Goal: Task Accomplishment & Management: Manage account settings

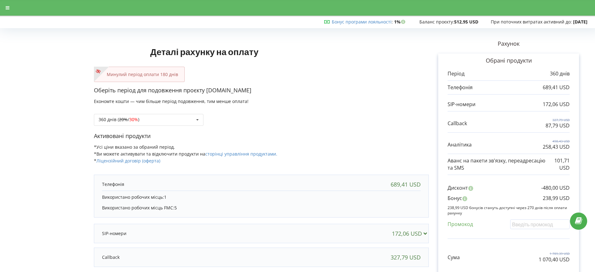
scroll to position [78, 0]
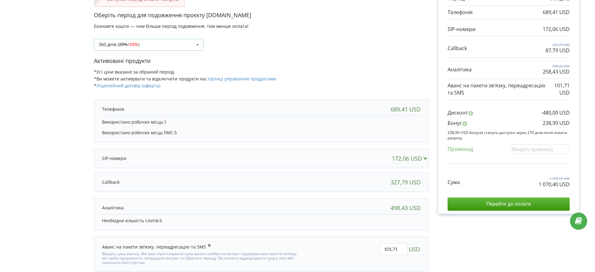
click at [154, 41] on div "360 днів ( 20% / 30% ) Поповнити баланс без подовження 20%" at bounding box center [149, 45] width 110 height 12
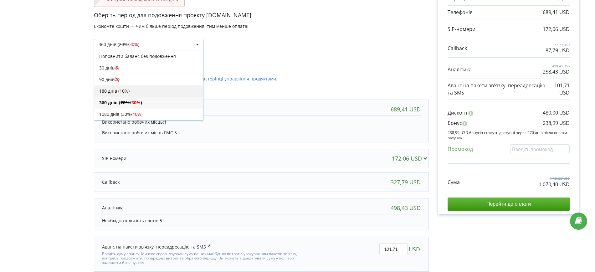
click at [126, 90] on div "180 днів (10%)" at bounding box center [148, 91] width 109 height 12
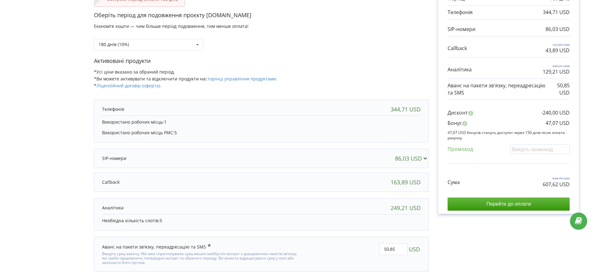
drag, startPoint x: 336, startPoint y: 76, endPoint x: 340, endPoint y: 78, distance: 4.5
click at [336, 76] on div "Активовані продукти *Усі ціни вказано за обраний період. *Ви можете активувати …" at bounding box center [261, 76] width 335 height 38
click at [546, 152] on input "text" at bounding box center [540, 149] width 60 height 10
paste input "EKLH-TLWT"
type input "EKLH-TLWT"
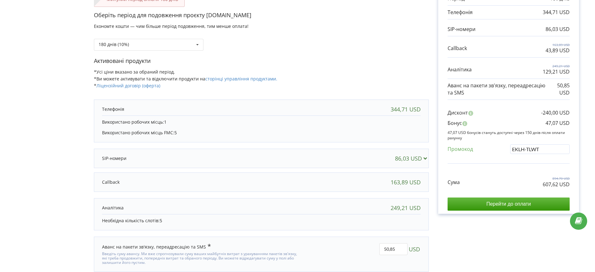
click at [380, 46] on div "Деталі рахунку на оплату Минулий період оплати 180 днів Оберіть період для подо…" at bounding box center [298, 120] width 582 height 330
drag, startPoint x: 543, startPoint y: 184, endPoint x: 551, endPoint y: 182, distance: 7.9
click at [550, 184] on p "568,39 USD" at bounding box center [556, 184] width 27 height 7
drag, startPoint x: 546, startPoint y: 122, endPoint x: 571, endPoint y: 122, distance: 25.1
click at [571, 122] on div "Обрані продукти Період 180 днів 344,71 USD 86,03 USD 163,89 USD" at bounding box center [508, 96] width 141 height 236
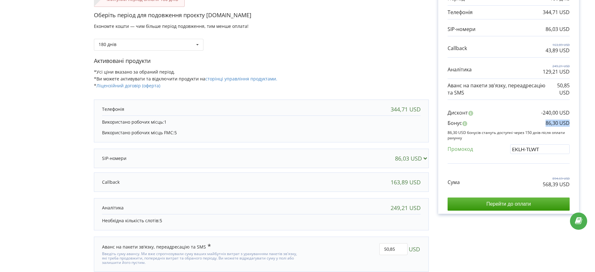
copy p "86,30 USD"
click at [343, 53] on div "Оберіть період для подовження проєкту lk-energy.com.ua Економте кошти — чим біл…" at bounding box center [261, 34] width 335 height 46
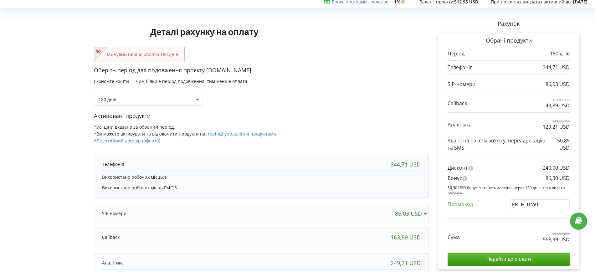
scroll to position [0, 0]
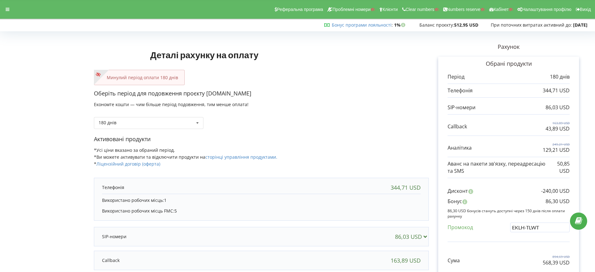
click at [7, 15] on div "Реферальна програма Проблемні номери Клієнти Clear numbers Numbers reserve Кабі…" at bounding box center [298, 9] width 604 height 19
click at [8, 11] on icon at bounding box center [8, 9] width 4 height 4
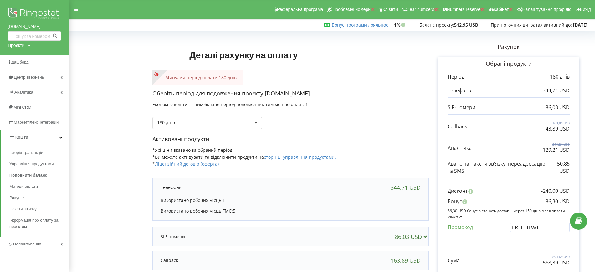
click at [21, 47] on div "Проєкти" at bounding box center [16, 45] width 17 height 6
click at [25, 55] on input "text" at bounding box center [27, 58] width 31 height 9
paste input "CustomerCare.novaposhtaglobal.ua"
type input "CustomerCare.novaposhtaglobal.ua"
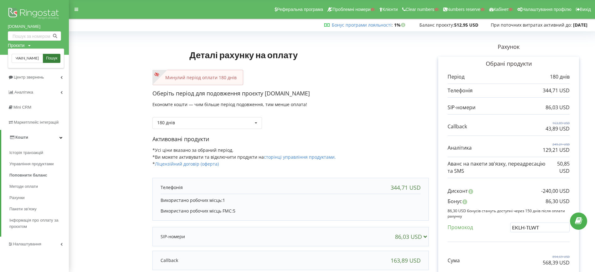
click at [52, 56] on span "Пошук" at bounding box center [51, 59] width 11 height 6
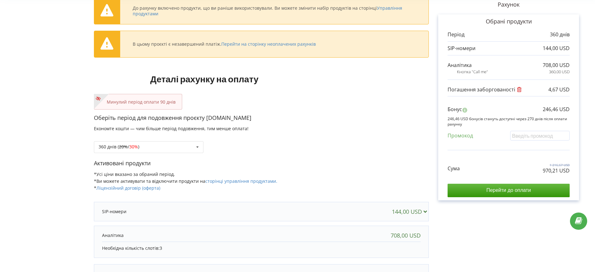
scroll to position [42, 0]
drag, startPoint x: 156, startPoint y: 136, endPoint x: 161, endPoint y: 143, distance: 8.8
click at [159, 141] on div "360 днів ( 20% / 30% ) Поповнити баланс без подовження 20% / 30% 30% / 40%" at bounding box center [261, 142] width 335 height 21
click at [161, 143] on div "360 днів ( 20% / 30% ) Поповнити баланс без подовження 20% / 30% 30% / 40%" at bounding box center [149, 147] width 110 height 12
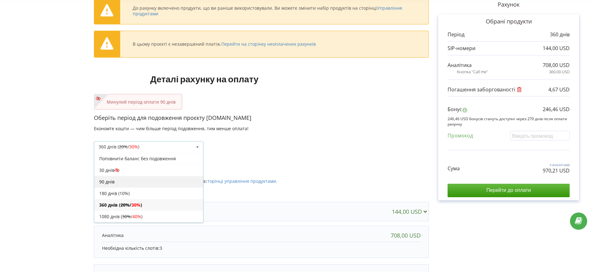
click at [115, 184] on div "90 днів" at bounding box center [148, 182] width 109 height 12
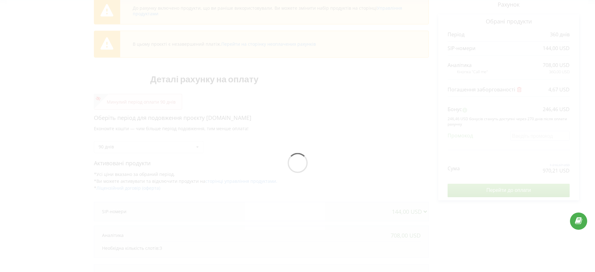
scroll to position [26, 0]
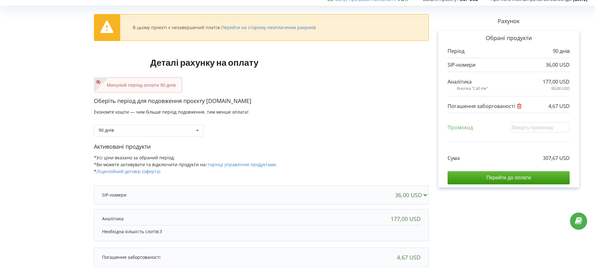
click at [336, 164] on div "Активовані продукти *Усі ціни вказано за обраний період. *Ви можете активувати …" at bounding box center [261, 162] width 335 height 38
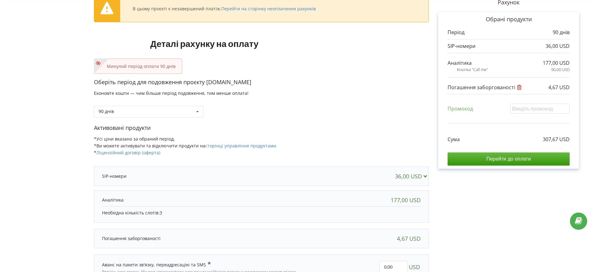
scroll to position [3, 0]
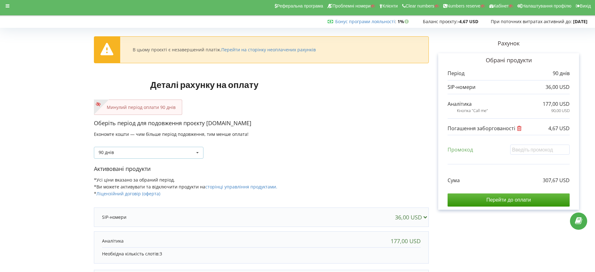
click at [162, 150] on div "90 днів Поповнити баланс без подовження 30 днів 20% / 30% 30% / 40%" at bounding box center [149, 153] width 110 height 12
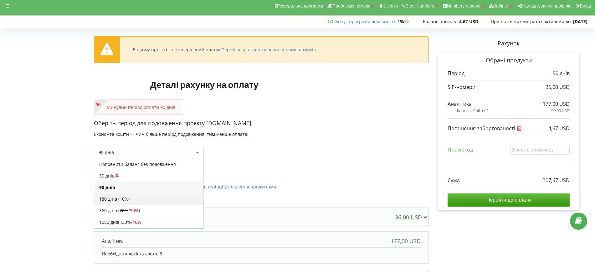
click at [122, 195] on div "180 днів (10%)" at bounding box center [148, 199] width 109 height 12
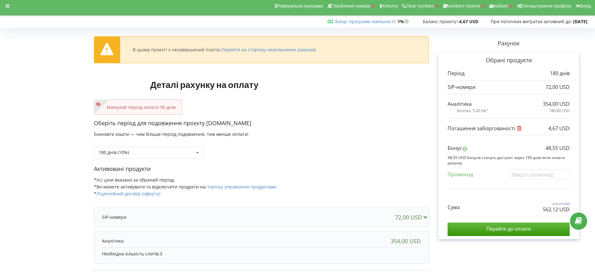
click at [380, 106] on div "Минулий період оплати 90 днів" at bounding box center [261, 107] width 335 height 15
click at [532, 176] on input "text" at bounding box center [540, 175] width 60 height 10
paste input "EKLH-TLWT"
type input "EKLH-TLWT"
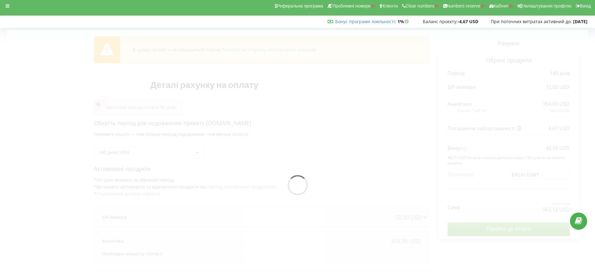
click at [334, 145] on div "В цьому проєкті є незавершений платіж. Перейти на сторінку неоплачених рахунків…" at bounding box center [298, 187] width 582 height 314
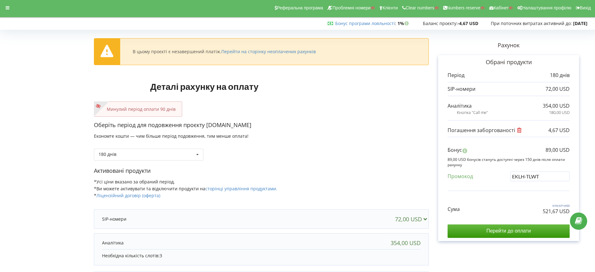
scroll to position [0, 0]
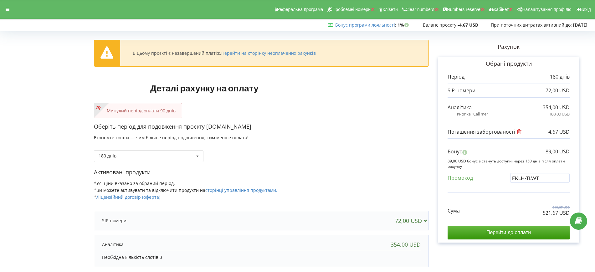
drag, startPoint x: 346, startPoint y: 170, endPoint x: 331, endPoint y: 164, distance: 16.2
click at [346, 170] on p "Активовані продукти" at bounding box center [261, 172] width 335 height 8
click at [3, 10] on div at bounding box center [7, 9] width 11 height 9
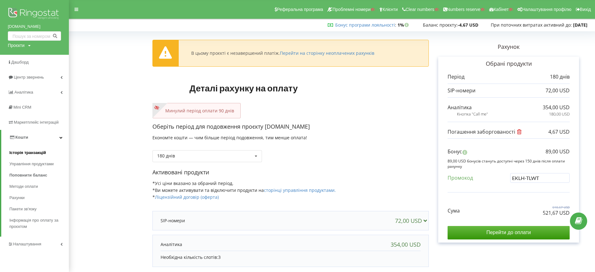
click at [24, 155] on span "Історія транзакцій" at bounding box center [27, 153] width 37 height 6
click at [28, 150] on span "Історія транзакцій" at bounding box center [27, 153] width 37 height 6
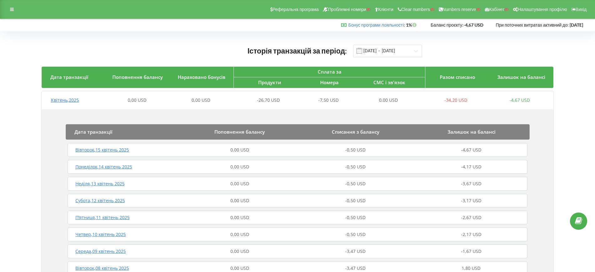
click at [216, 111] on div "Дата транзакції Поповнення балансу Списання з балансу Залишок на балансі Вівтор…" at bounding box center [298, 257] width 512 height 297
click at [216, 102] on div "0,00 USD" at bounding box center [201, 100] width 64 height 6
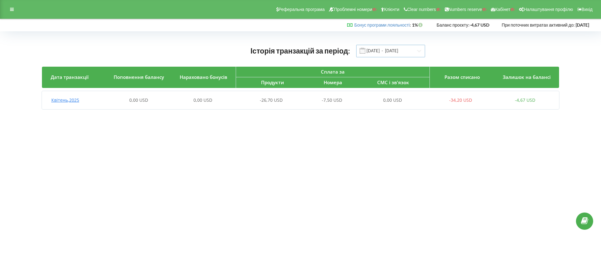
click at [388, 49] on input "01.04.2025 - 23.09.2025" at bounding box center [390, 51] width 69 height 13
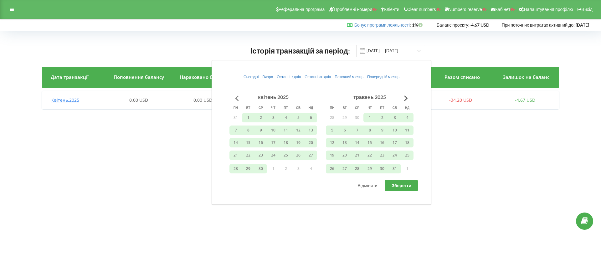
click at [240, 99] on button "Go to previous month" at bounding box center [237, 98] width 13 height 13
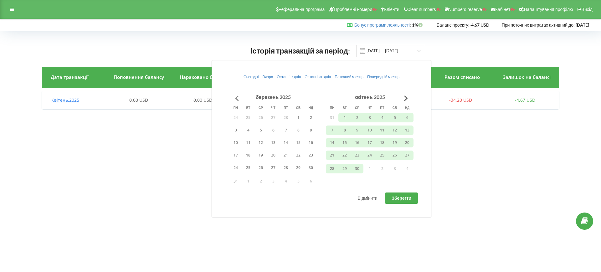
click at [240, 99] on button "Go to previous month" at bounding box center [237, 98] width 13 height 13
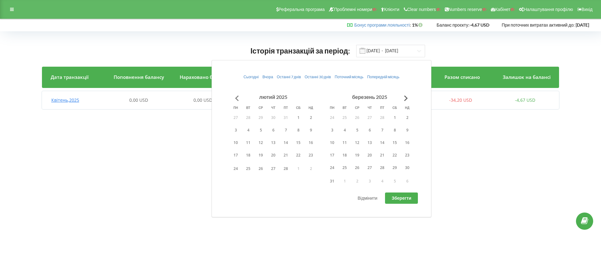
click at [240, 99] on button "Go to previous month" at bounding box center [237, 98] width 13 height 13
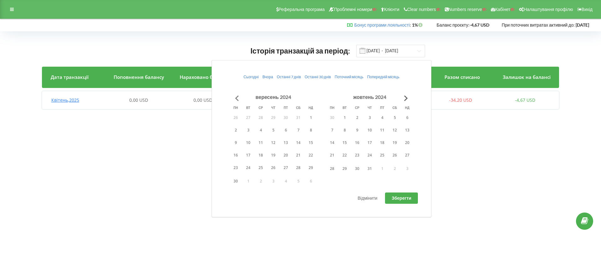
click at [240, 99] on button "Go to previous month" at bounding box center [237, 98] width 13 height 13
click at [404, 118] on button "1" at bounding box center [407, 117] width 13 height 9
click at [407, 96] on button "Go to next month" at bounding box center [406, 98] width 13 height 13
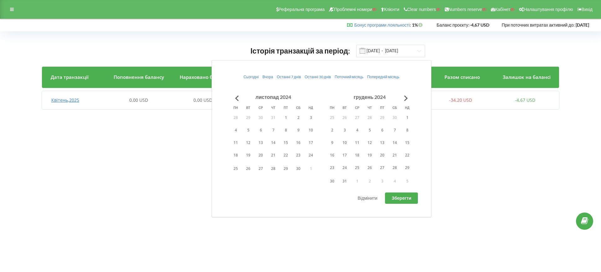
click at [484, 117] on div "Історія транзакцій за період: 01.04.2025 - 23.09.2025 Дата транзакції Поповненн…" at bounding box center [301, 78] width 588 height 81
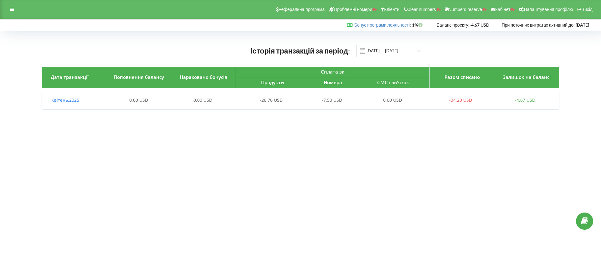
click at [391, 221] on body "Реферальна програма Проблемні номери Клієнти Clear numbers Numbers reserve Кабі…" at bounding box center [300, 136] width 601 height 272
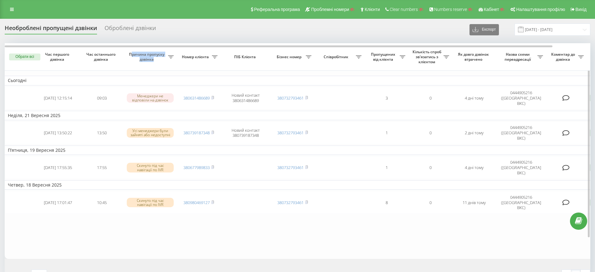
drag, startPoint x: 134, startPoint y: 55, endPoint x: 146, endPoint y: 56, distance: 11.9
click at [161, 59] on span "Причина пропуску дзвінка" at bounding box center [147, 57] width 41 height 10
drag, startPoint x: 127, startPoint y: 53, endPoint x: 154, endPoint y: 60, distance: 27.7
click at [154, 60] on span "Причина пропуску дзвінка" at bounding box center [147, 57] width 41 height 10
copy span "Причина пропуску дзвінка"
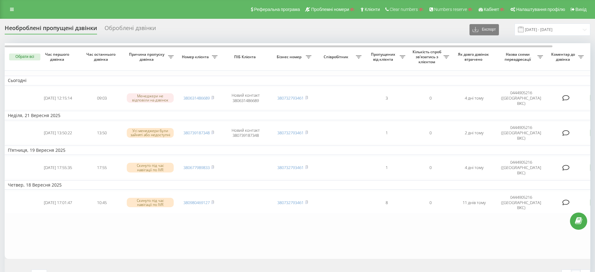
click at [11, 2] on div "Реферальна програма Проблемні номери Клієнти Clear numbers Numbers reserve Кабі…" at bounding box center [297, 9] width 595 height 19
click at [12, 6] on link at bounding box center [11, 9] width 11 height 9
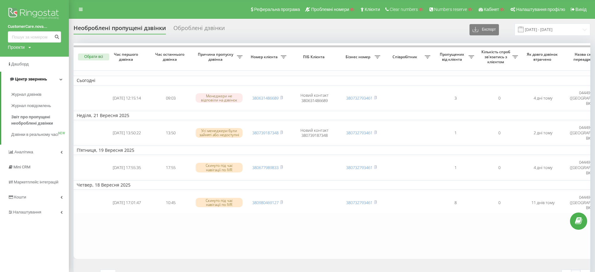
click at [28, 76] on span "Центр звернень" at bounding box center [28, 79] width 38 height 6
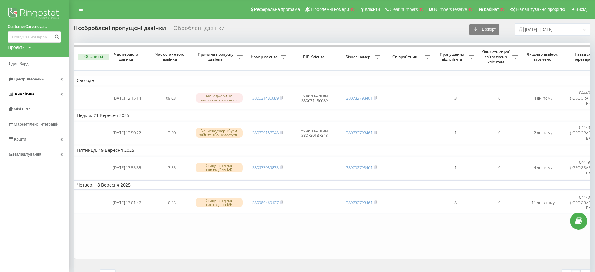
click at [24, 94] on span "Аналiтика" at bounding box center [24, 94] width 20 height 5
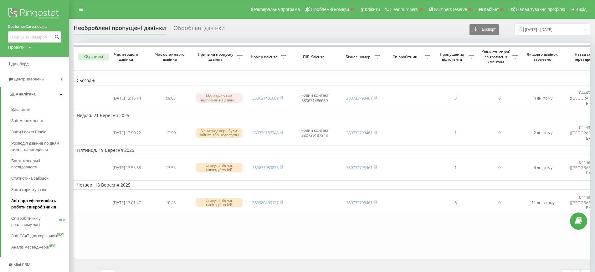
click at [19, 208] on span "Звіт про ефективність роботи співробітників" at bounding box center [38, 204] width 54 height 13
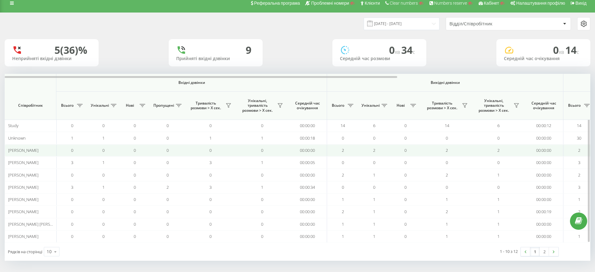
scroll to position [8, 0]
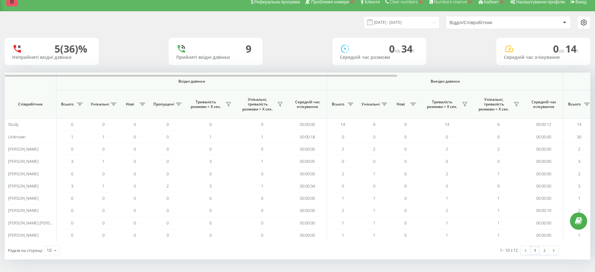
click at [17, 3] on link at bounding box center [11, 1] width 11 height 9
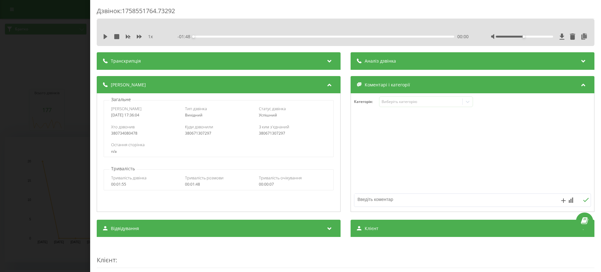
click at [29, 58] on div "Дзвінок : 1758551764.73292 1 x - 01:48 00:00 00:00 Транскрипція Для AI-аналізу …" at bounding box center [300, 136] width 601 height 272
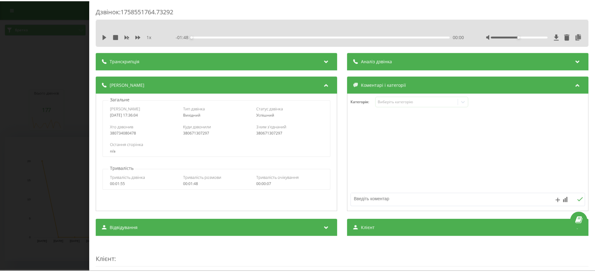
scroll to position [235, 0]
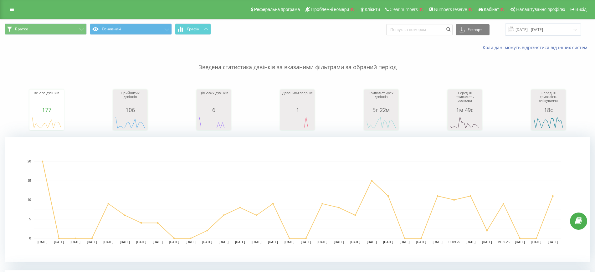
click at [12, 9] on icon at bounding box center [12, 9] width 4 height 4
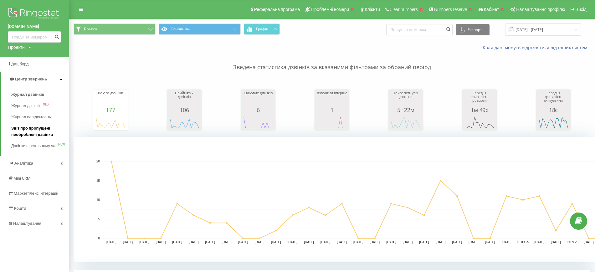
click at [33, 134] on span "Звіт про пропущені необроблені дзвінки" at bounding box center [38, 131] width 54 height 13
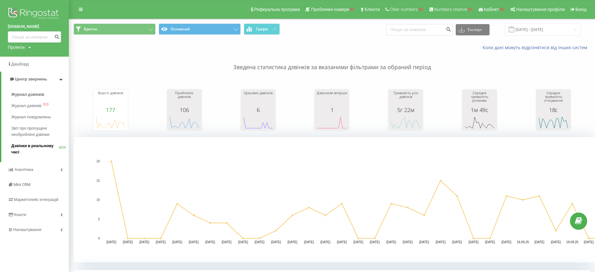
click at [30, 148] on span "Дзвінки в реальному часі" at bounding box center [35, 149] width 48 height 13
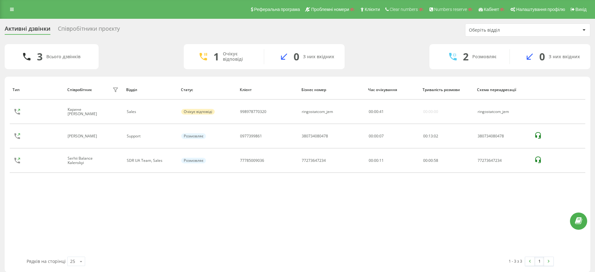
click at [501, 30] on div "Оберіть відділ" at bounding box center [506, 30] width 75 height 5
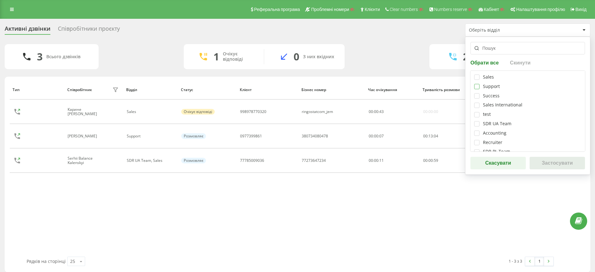
click at [478, 84] on label at bounding box center [476, 84] width 5 height 0
checkbox input "true"
click at [555, 163] on button "Застосувати" at bounding box center [557, 163] width 55 height 13
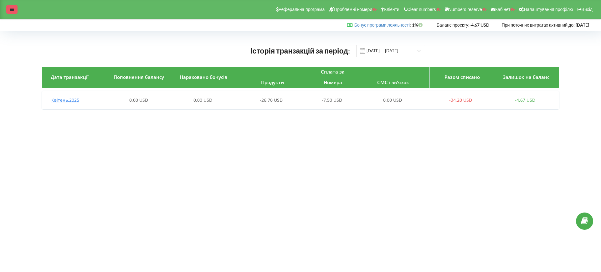
click at [12, 12] on div at bounding box center [11, 9] width 11 height 9
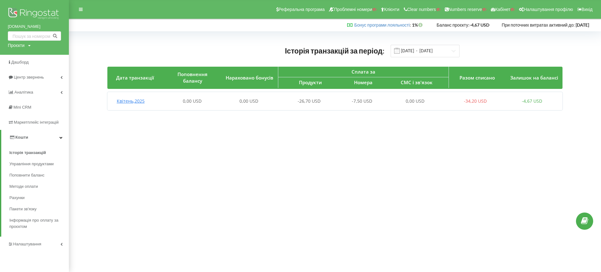
drag, startPoint x: 18, startPoint y: 44, endPoint x: 20, endPoint y: 48, distance: 4.5
click at [18, 44] on div "Проєкти" at bounding box center [16, 45] width 17 height 6
drag, startPoint x: 22, startPoint y: 55, endPoint x: 27, endPoint y: 55, distance: 4.7
click at [22, 55] on input "text" at bounding box center [27, 58] width 31 height 9
paste input "mathema.me"
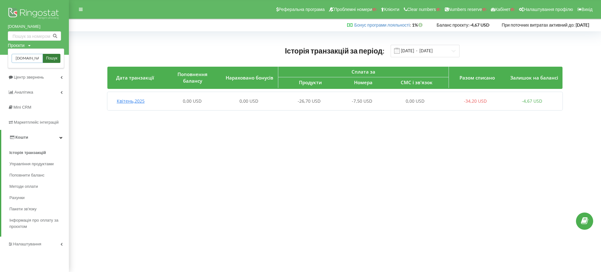
type input "mathema.me"
click at [52, 58] on span "Пошук" at bounding box center [51, 59] width 11 height 6
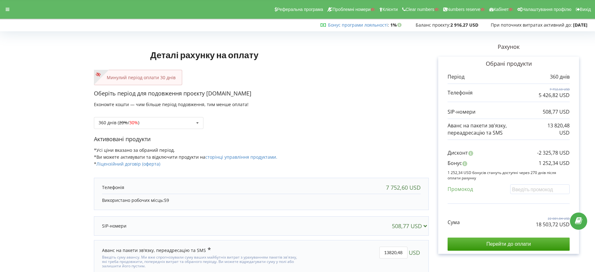
click at [144, 115] on div "360 днів ( 20% / 30% ) Поповнити баланс без подовження 20% / 30% 30% / 40%" at bounding box center [261, 118] width 335 height 21
click at [147, 120] on div "360 днів ( 20% / 30% ) Поповнити баланс без подовження 20% / 30% 30% /" at bounding box center [149, 123] width 110 height 12
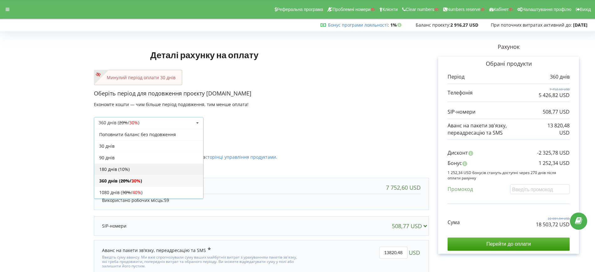
click at [128, 169] on div "180 днів (10%)" at bounding box center [148, 169] width 109 height 12
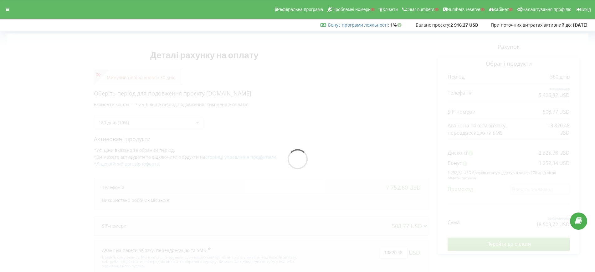
scroll to position [23, 0]
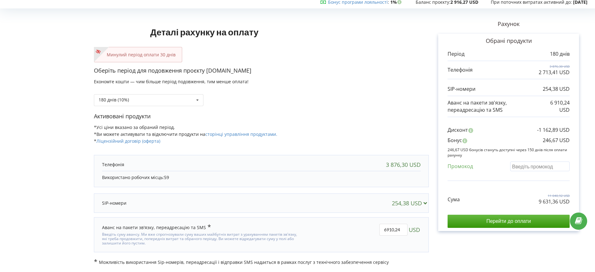
click at [527, 163] on input "text" at bounding box center [540, 167] width 60 height 10
paste input "EKLH-TLWT"
type input "EKLH-TLWT"
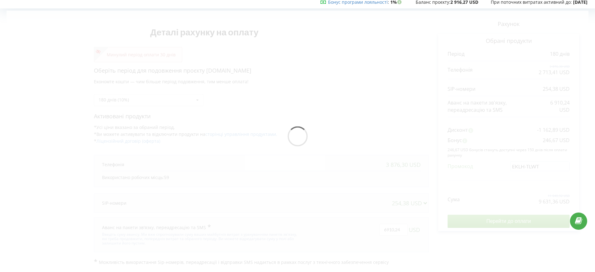
click at [360, 105] on div "Деталі рахунку на оплату Минулий період оплати 30 днів Оберіть період для подов…" at bounding box center [298, 138] width 582 height 255
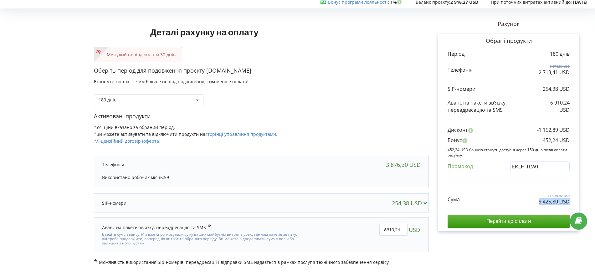
drag, startPoint x: 543, startPoint y: 200, endPoint x: 575, endPoint y: 201, distance: 31.6
click at [575, 201] on div "Обрані продукти Період 180 днів 3 876,30 USD 2 713,41 USD" at bounding box center [508, 132] width 141 height 197
copy p "9 425,80 USD"
drag, startPoint x: 372, startPoint y: 103, endPoint x: 406, endPoint y: 117, distance: 36.6
click at [372, 103] on div "180 днів Поповнити баланс без подовження" at bounding box center [261, 95] width 335 height 21
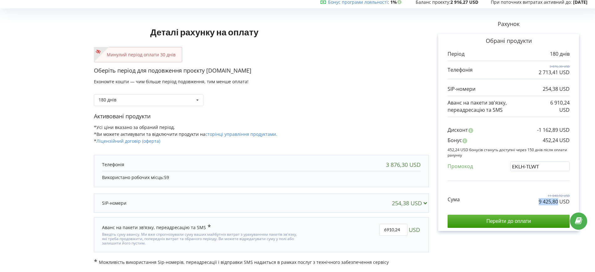
drag, startPoint x: 541, startPoint y: 202, endPoint x: 559, endPoint y: 202, distance: 17.5
click at [559, 202] on p "9 425,80 USD" at bounding box center [554, 201] width 31 height 7
copy p "9 425,80"
drag, startPoint x: 545, startPoint y: 141, endPoint x: 557, endPoint y: 140, distance: 12.8
click at [557, 140] on p "452,24 USD" at bounding box center [556, 140] width 27 height 7
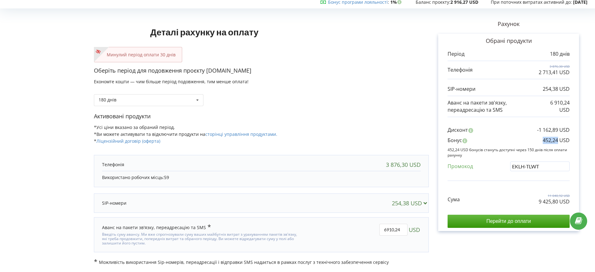
copy p "452,24"
click at [543, 140] on p "452,24 USD" at bounding box center [556, 140] width 27 height 7
drag, startPoint x: 543, startPoint y: 140, endPoint x: 570, endPoint y: 140, distance: 26.6
click at [570, 140] on p "452,24 USD" at bounding box center [556, 140] width 27 height 7
click at [370, 114] on p "Активовані продукти" at bounding box center [261, 116] width 335 height 8
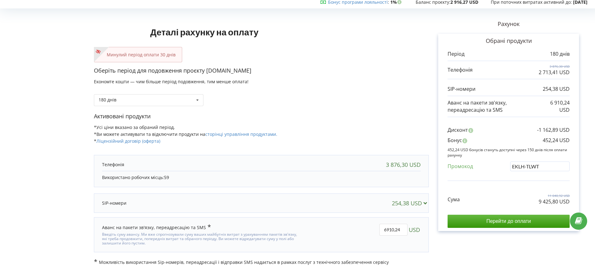
click at [132, 93] on div "180 днів Поповнити баланс без подовження" at bounding box center [261, 95] width 335 height 21
click at [133, 97] on div "180 днів Поповнити баланс без подовження 30 днів" at bounding box center [149, 100] width 110 height 12
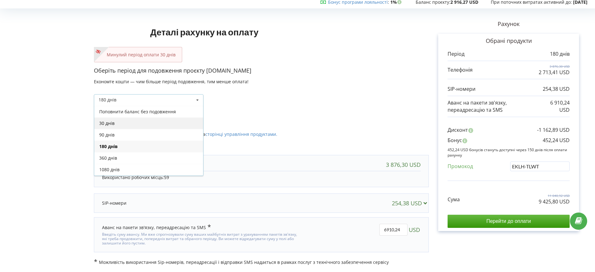
click at [121, 122] on div "30 днів" at bounding box center [148, 123] width 109 height 12
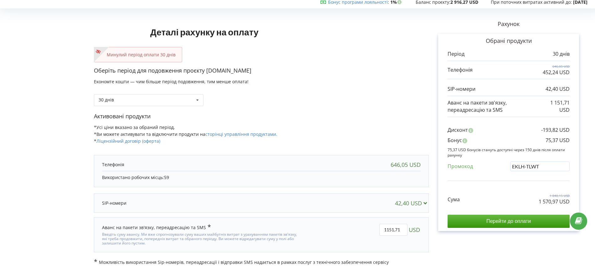
click at [401, 164] on div "646,05 USD" at bounding box center [406, 165] width 30 height 6
click at [383, 173] on div "Використано робочих місць: 59" at bounding box center [261, 177] width 319 height 13
drag, startPoint x: 544, startPoint y: 72, endPoint x: 558, endPoint y: 75, distance: 14.4
click at [558, 75] on p "452,24 USD" at bounding box center [556, 72] width 27 height 7
click at [553, 83] on div "42,40 USD" at bounding box center [509, 89] width 122 height 14
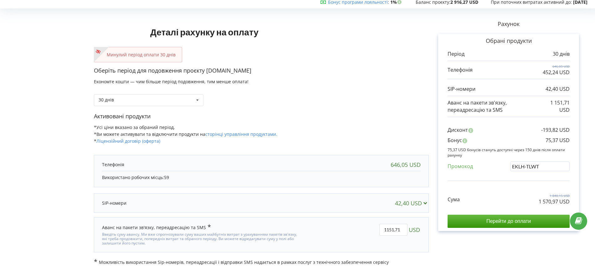
click at [355, 118] on p "Активовані продукти" at bounding box center [261, 116] width 335 height 8
click at [138, 98] on div "30 днів Поповнити баланс без подовження 30 днів" at bounding box center [149, 100] width 110 height 12
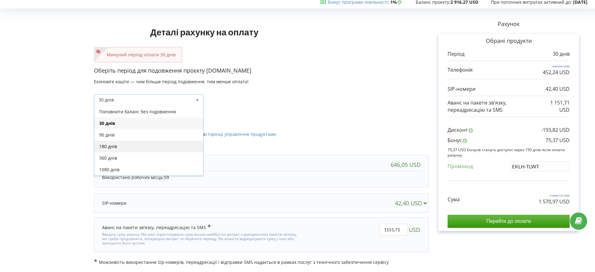
click at [120, 141] on div "180 днів" at bounding box center [148, 147] width 109 height 12
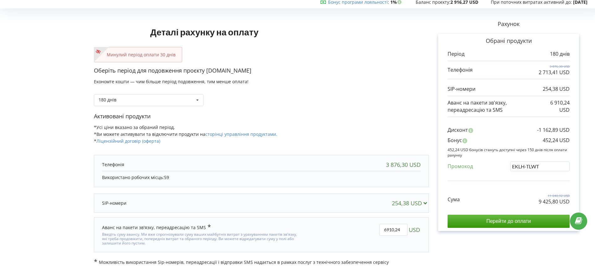
drag, startPoint x: 368, startPoint y: 68, endPoint x: 438, endPoint y: 87, distance: 72.8
click at [368, 68] on p "Оберіть період для подовження проєкту mathema.me" at bounding box center [261, 71] width 335 height 8
click at [135, 104] on div "180 днів Поповнити баланс без подовження 30 днів" at bounding box center [149, 100] width 110 height 12
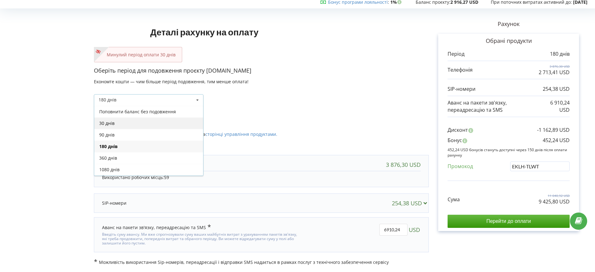
click at [128, 119] on div "30 днів" at bounding box center [148, 123] width 109 height 12
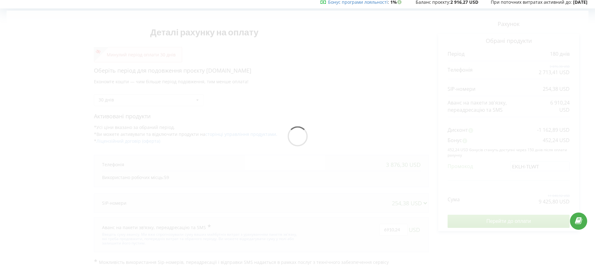
click at [528, 163] on div at bounding box center [298, 138] width 582 height 255
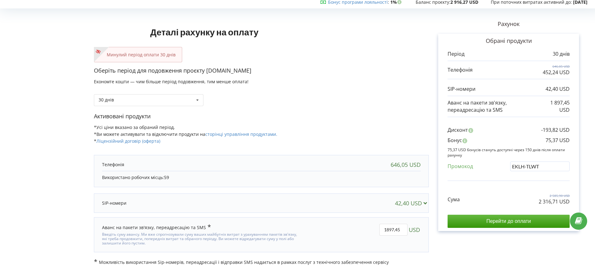
click at [538, 168] on div "Деталі рахунку на оплату Минулий період оплати 30 днів Оберіть період для подов…" at bounding box center [298, 138] width 582 height 255
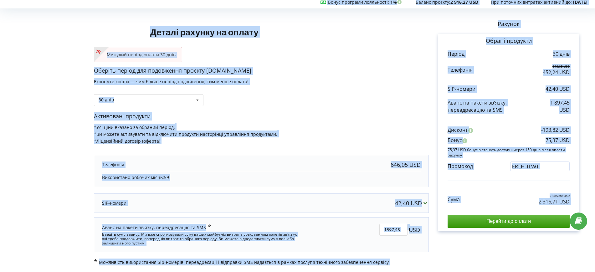
click at [527, 167] on input "EKLH-TLWT" at bounding box center [540, 167] width 60 height 10
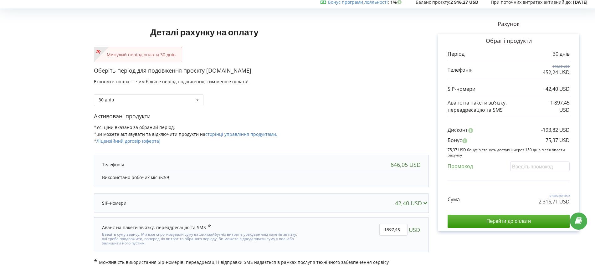
click at [396, 111] on div "Деталі рахунку на оплату Минулий період оплати 30 днів Оберіть період для подов…" at bounding box center [298, 138] width 582 height 255
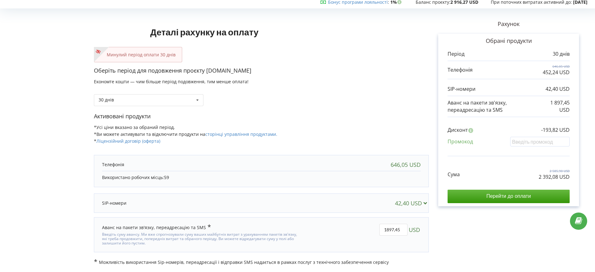
drag, startPoint x: 331, startPoint y: 89, endPoint x: 334, endPoint y: 88, distance: 3.7
click at [331, 89] on div "30 днів Поповнити баланс без подовження 360 днів ( 20% / 30% 30% / 40%" at bounding box center [261, 95] width 335 height 21
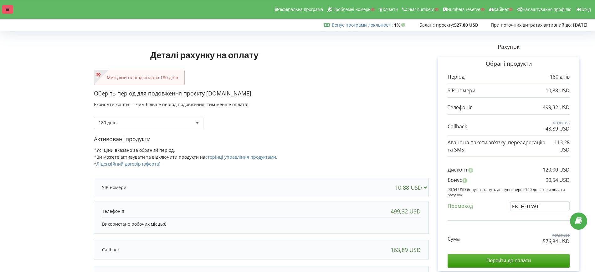
click at [6, 9] on icon at bounding box center [8, 9] width 4 height 4
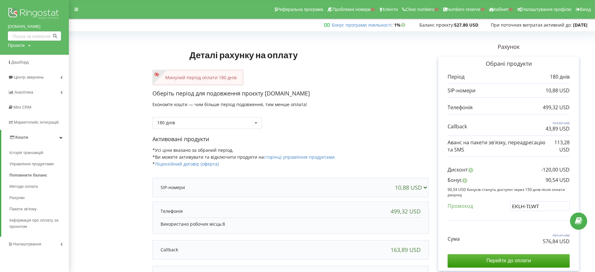
click at [24, 46] on div "Проєкти" at bounding box center [16, 45] width 17 height 6
click at [0, 0] on input "text" at bounding box center [0, 0] width 0 height 0
paste input "bossauto"
drag, startPoint x: 42, startPoint y: 57, endPoint x: 49, endPoint y: 55, distance: 6.8
click at [42, 57] on input "bossauto" at bounding box center [27, 58] width 31 height 9
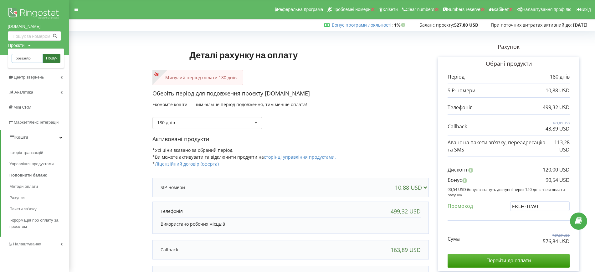
type input "bossauto"
click at [56, 62] on link "Пошук" at bounding box center [52, 58] width 18 height 9
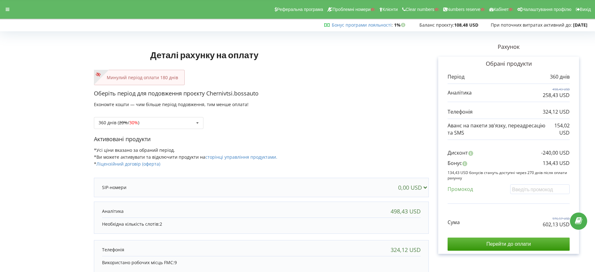
click at [372, 61] on div "Деталі рахунку на оплату Минулий період оплати 180 днів Оберіть період для подо…" at bounding box center [261, 180] width 335 height 293
click at [0, 6] on div "Реферальна програма Проблемні номери Клієнти Clear numbers Numbers reserve Кабі…" at bounding box center [298, 9] width 604 height 19
click at [9, 11] on div at bounding box center [7, 9] width 11 height 9
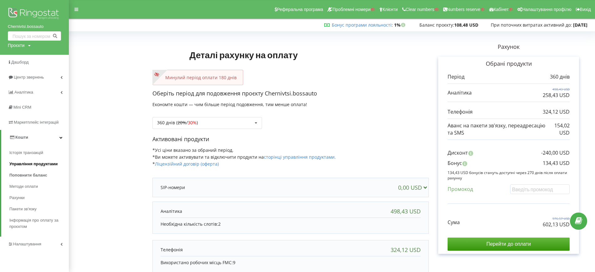
click at [23, 160] on link "Управління продуктами" at bounding box center [39, 163] width 60 height 11
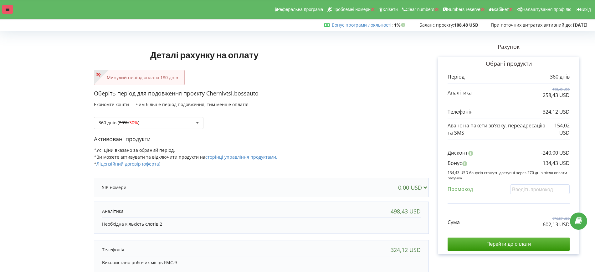
click at [10, 10] on div at bounding box center [7, 9] width 11 height 9
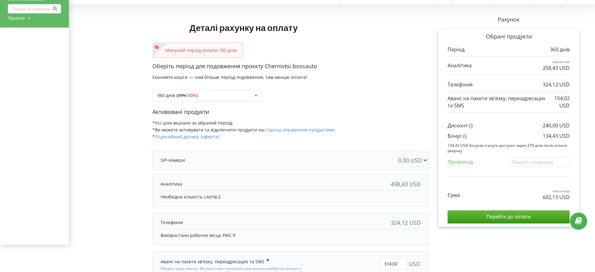
scroll to position [68, 0]
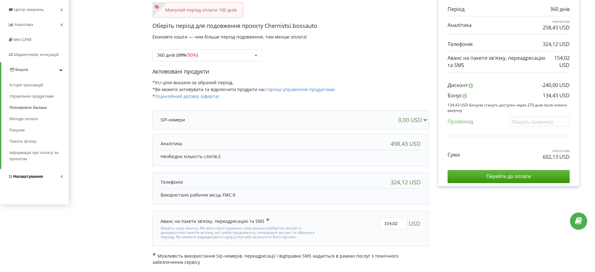
click at [29, 179] on span "Налаштування" at bounding box center [25, 177] width 35 height 6
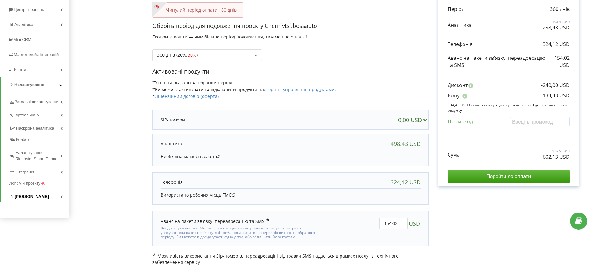
click at [28, 195] on span "[PERSON_NAME]" at bounding box center [32, 197] width 34 height 6
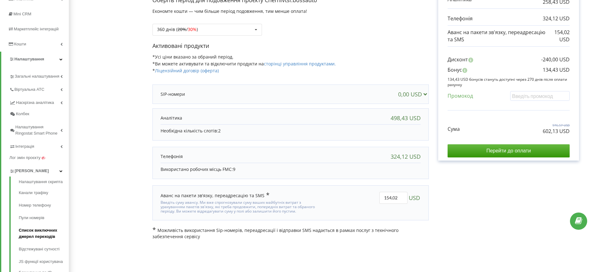
scroll to position [107, 0]
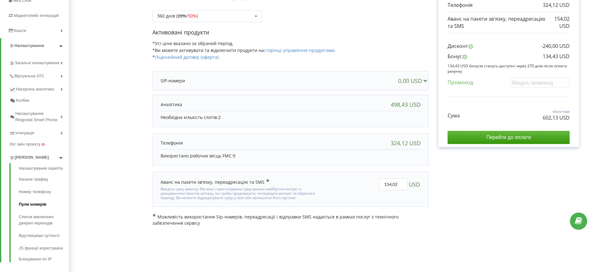
click at [35, 206] on link "Пули номерів" at bounding box center [44, 204] width 50 height 13
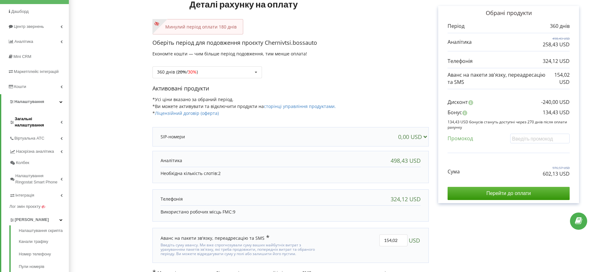
scroll to position [0, 0]
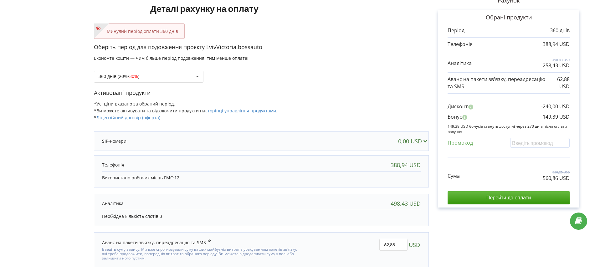
scroll to position [61, 0]
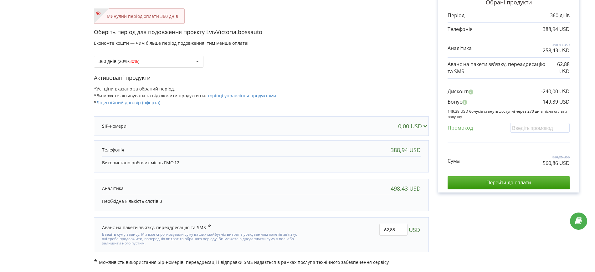
click at [324, 62] on div "360 днів ( 20% / 30% ) Поповнити баланс без подовження 20% / 30% 30% / 40%" at bounding box center [261, 56] width 335 height 21
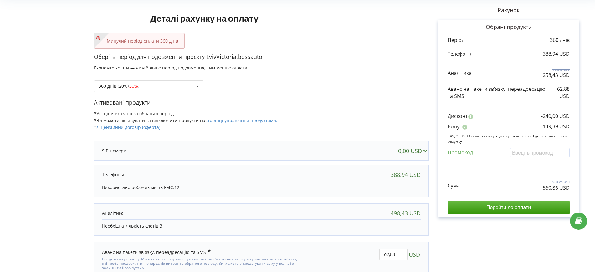
scroll to position [0, 0]
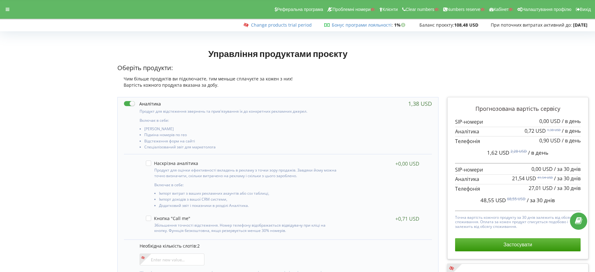
click at [134, 101] on label at bounding box center [142, 104] width 37 height 7
checkbox input "false"
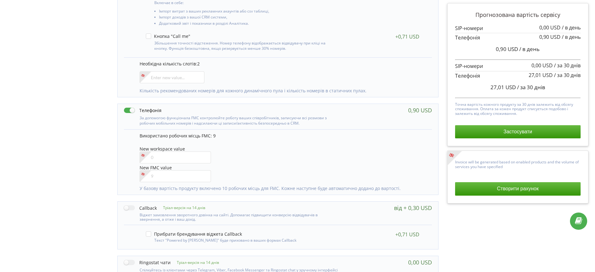
scroll to position [196, 0]
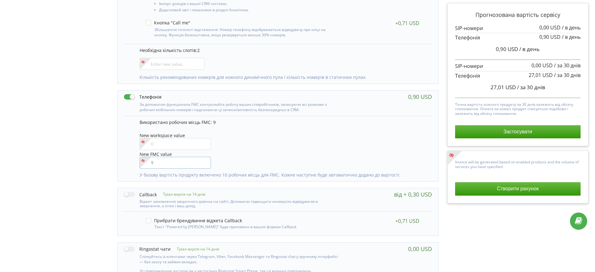
click at [156, 163] on input"] "number" at bounding box center [176, 163] width 72 height 12
drag, startPoint x: 157, startPoint y: 165, endPoint x: 147, endPoint y: 164, distance: 9.4
click at [147, 164] on div "11" at bounding box center [176, 163] width 72 height 12
type input"] "9"
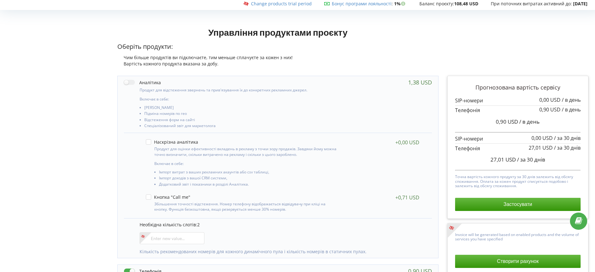
scroll to position [0, 0]
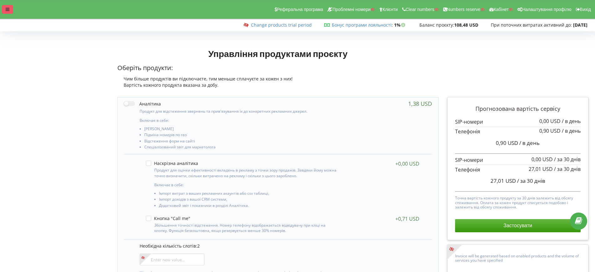
click at [4, 12] on div at bounding box center [7, 9] width 11 height 9
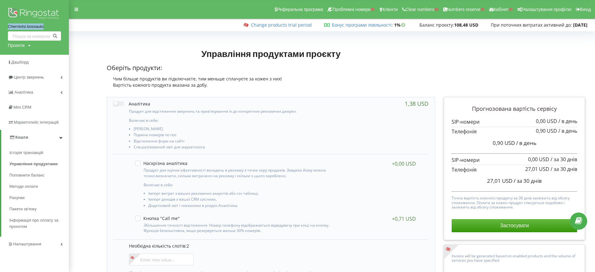
drag, startPoint x: 8, startPoint y: 29, endPoint x: 49, endPoint y: 31, distance: 41.1
click at [49, 31] on div "Chernivtsi.bossauto Проєкти Пошук" at bounding box center [34, 27] width 69 height 55
copy link "Chernivtsi.bossauto"
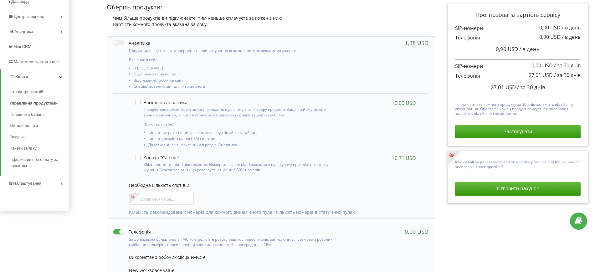
scroll to position [117, 0]
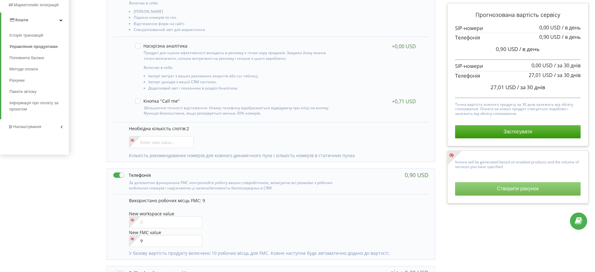
click at [488, 187] on button "Створити рахунок" at bounding box center [518, 188] width 126 height 13
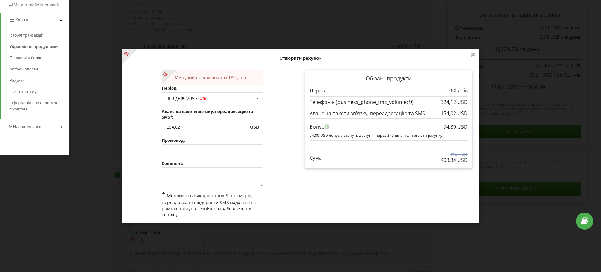
drag, startPoint x: 443, startPoint y: 161, endPoint x: 467, endPoint y: 162, distance: 24.1
click at [467, 162] on div "Обрані продукти Період 360 днів" at bounding box center [389, 119] width 168 height 99
copy p "403,34 USD"
click at [472, 55] on icon at bounding box center [473, 54] width 10 height 10
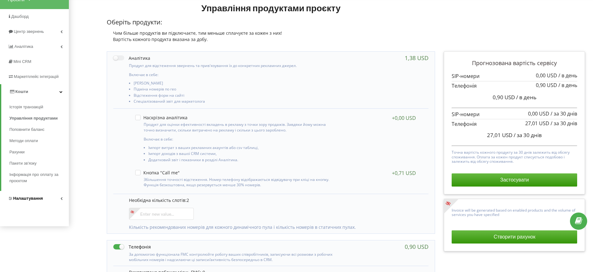
scroll to position [78, 0]
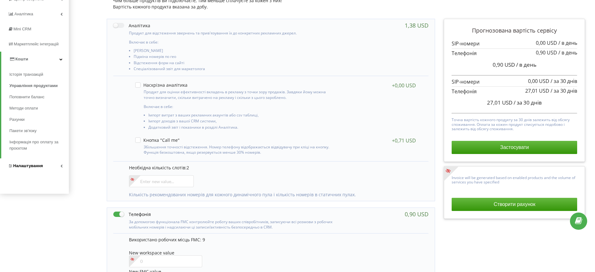
click at [36, 163] on span "Налаштування" at bounding box center [28, 165] width 30 height 5
click at [29, 161] on span "Інтеграція" at bounding box center [25, 161] width 20 height 6
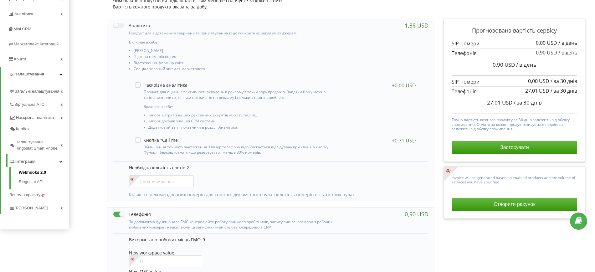
click at [27, 171] on link "Webhooks 2.0" at bounding box center [44, 173] width 50 height 8
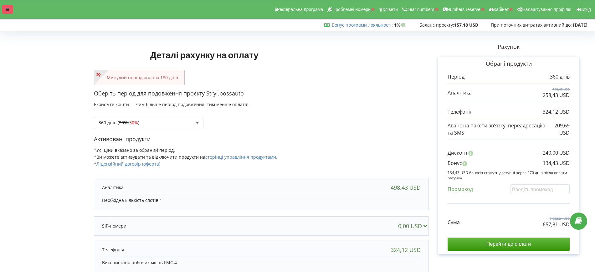
click at [5, 7] on div at bounding box center [7, 9] width 11 height 9
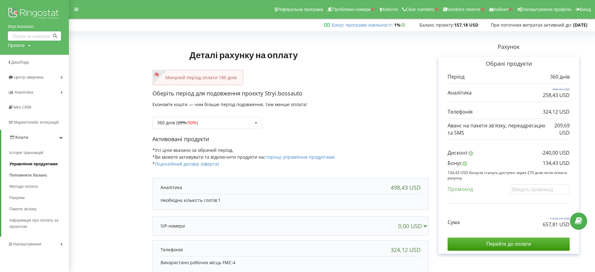
drag, startPoint x: 35, startPoint y: 167, endPoint x: 49, endPoint y: 162, distance: 14.6
click at [35, 167] on link "Управління продуктами" at bounding box center [39, 163] width 60 height 11
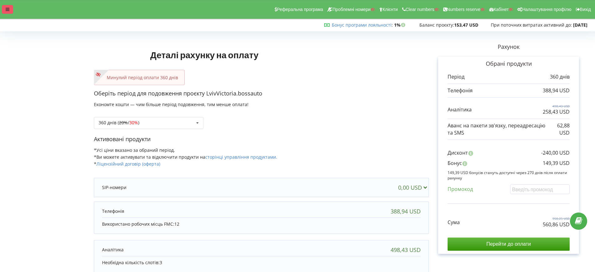
click at [3, 5] on div at bounding box center [7, 9] width 11 height 9
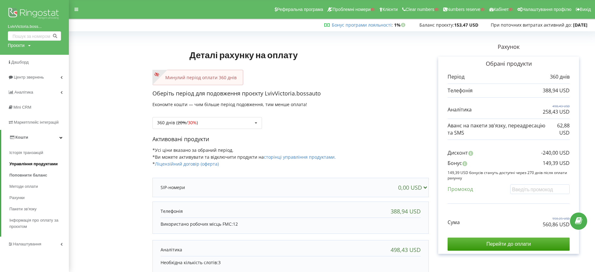
click at [49, 166] on span "Управління продуктами" at bounding box center [33, 164] width 48 height 6
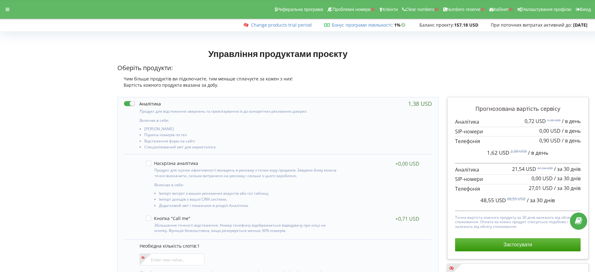
click at [133, 104] on label at bounding box center [142, 104] width 37 height 7
checkbox input "false"
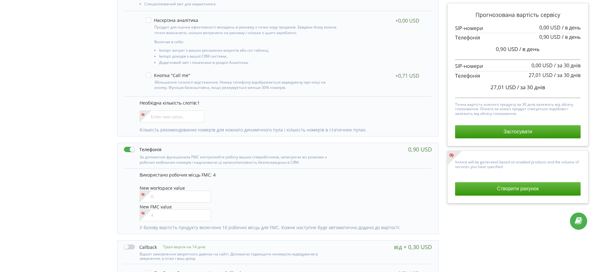
scroll to position [157, 0]
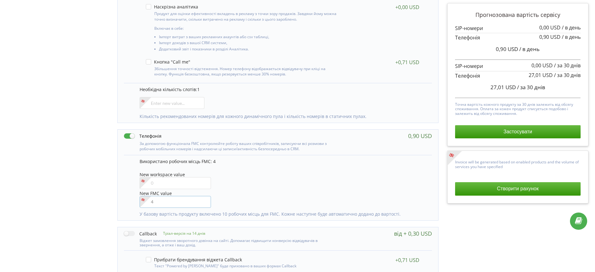
click at [153, 203] on input"] "number" at bounding box center [176, 202] width 72 height 12
type input"] "5"
drag, startPoint x: 162, startPoint y: 202, endPoint x: 134, endPoint y: 204, distance: 27.6
click at [134, 204] on div "Використано робочих місць FMC: 4 New workspace value New FMC value 5" at bounding box center [278, 187] width 308 height 65
click at [483, 194] on button "Створити рахунок" at bounding box center [518, 188] width 126 height 13
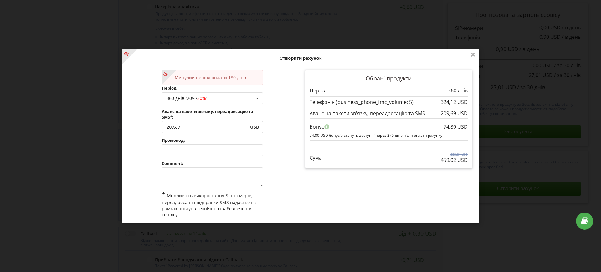
drag, startPoint x: 447, startPoint y: 161, endPoint x: 467, endPoint y: 161, distance: 19.4
click at [467, 161] on div "Обрані продукти Період 360 днів" at bounding box center [389, 119] width 168 height 99
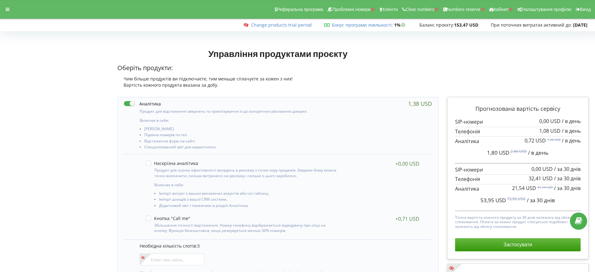
click at [133, 101] on label at bounding box center [142, 104] width 37 height 7
checkbox input "false"
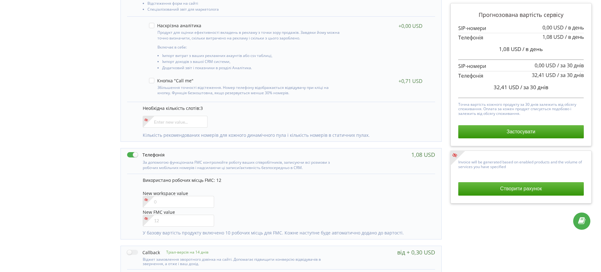
scroll to position [157, 0]
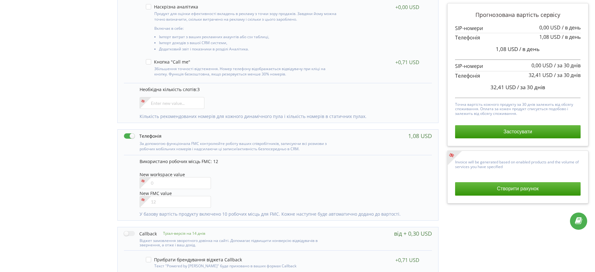
click at [151, 202] on div at bounding box center [145, 201] width 11 height 11
click at [153, 202] on input"] "number" at bounding box center [176, 202] width 72 height 12
drag, startPoint x: 159, startPoint y: 205, endPoint x: 144, endPoint y: 202, distance: 15.3
click at [144, 202] on div "15" at bounding box center [176, 202] width 72 height 12
type input"] "12"
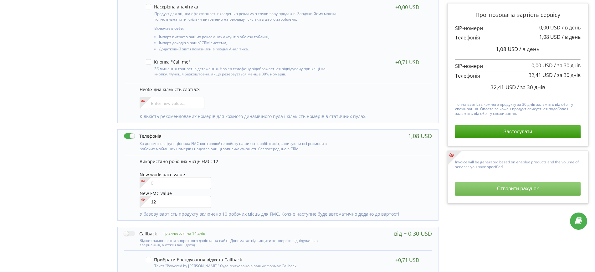
click at [481, 189] on button "Створити рахунок" at bounding box center [518, 188] width 126 height 13
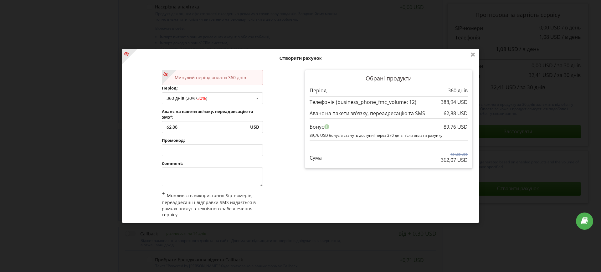
drag, startPoint x: 437, startPoint y: 160, endPoint x: 466, endPoint y: 159, distance: 29.2
click at [466, 159] on div "Обрані продукти Період 360 днів" at bounding box center [389, 119] width 168 height 99
copy p "362,07 USD"
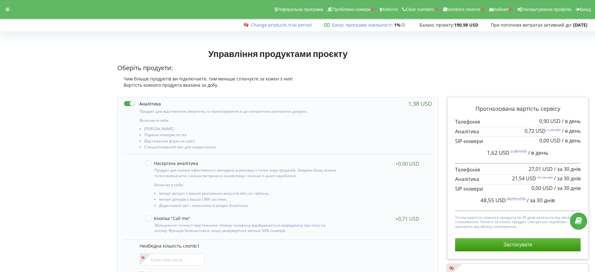
click at [129, 101] on label at bounding box center [142, 104] width 37 height 7
checkbox input "false"
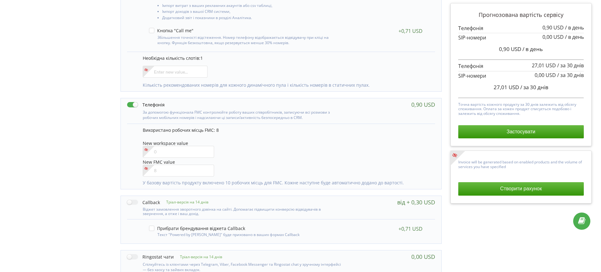
scroll to position [196, 0]
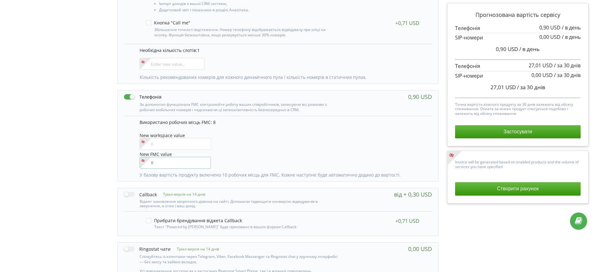
click at [158, 163] on input"] "number" at bounding box center [176, 163] width 72 height 12
drag, startPoint x: 164, startPoint y: 165, endPoint x: 144, endPoint y: 162, distance: 20.7
click at [144, 162] on div "9" at bounding box center [176, 163] width 72 height 12
type input"] "8"
click at [498, 188] on button "Створити рахунок" at bounding box center [518, 188] width 126 height 13
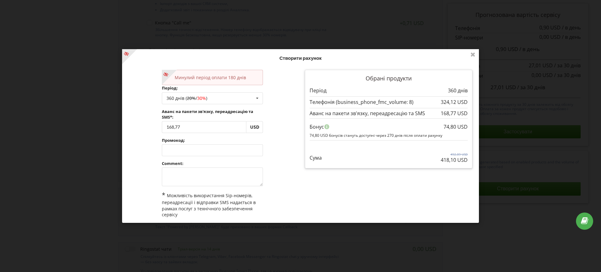
drag, startPoint x: 437, startPoint y: 160, endPoint x: 469, endPoint y: 161, distance: 32.6
click at [469, 161] on div "Обрані продукти Період 360 днів" at bounding box center [389, 121] width 176 height 112
copy p "418,10 USD"
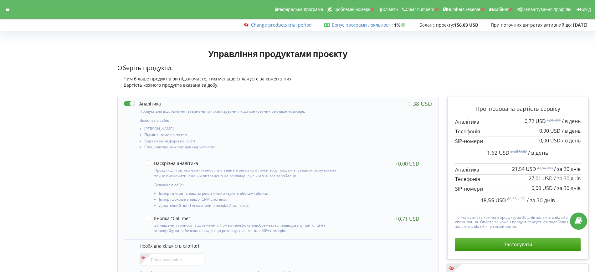
click at [126, 104] on label at bounding box center [142, 104] width 37 height 7
checkbox input "false"
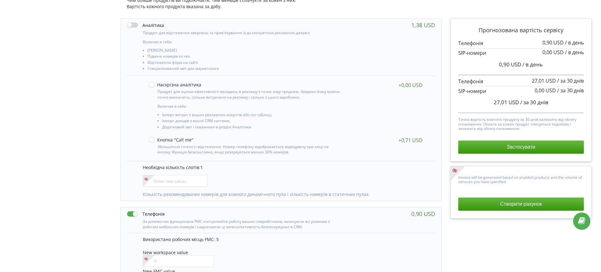
scroll to position [157, 0]
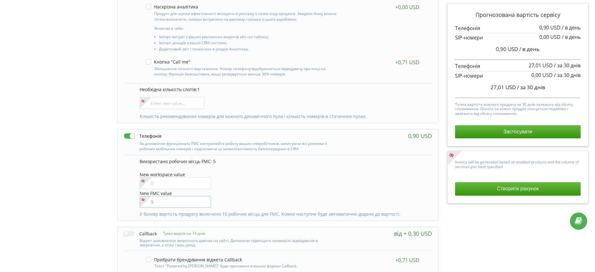
click at [163, 201] on input"] "number" at bounding box center [176, 202] width 72 height 12
drag, startPoint x: 154, startPoint y: 206, endPoint x: 149, endPoint y: 204, distance: 5.8
click at [149, 204] on div "6" at bounding box center [176, 202] width 72 height 12
type input"] "5"
click at [522, 190] on button "Створити рахунок" at bounding box center [518, 188] width 126 height 13
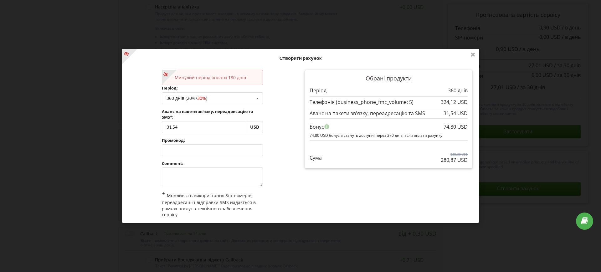
drag, startPoint x: 445, startPoint y: 162, endPoint x: 469, endPoint y: 161, distance: 23.5
click at [469, 161] on div "Обрані продукти Період 360 днів" at bounding box center [389, 119] width 168 height 99
copy p "280,87 USD"
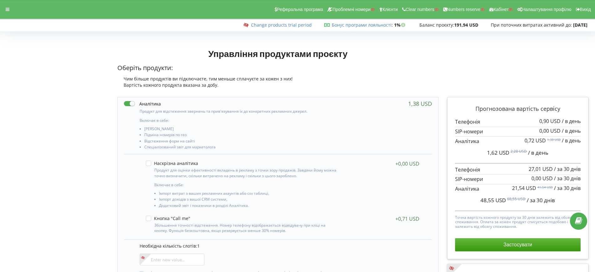
click at [130, 103] on label at bounding box center [142, 104] width 37 height 7
checkbox input "false"
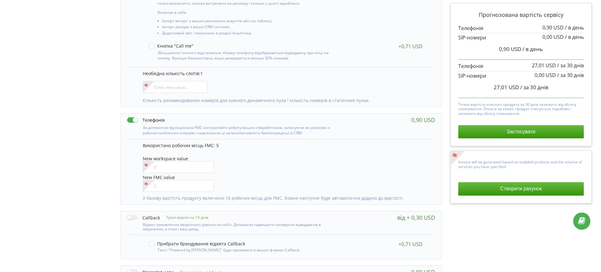
scroll to position [196, 0]
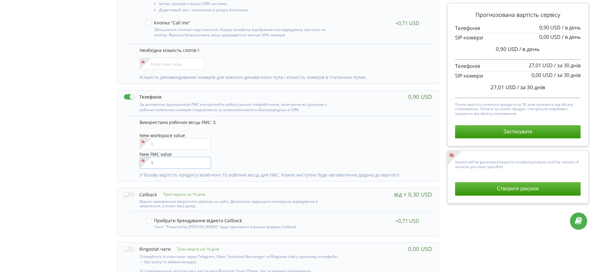
click at [171, 164] on input"] "number" at bounding box center [176, 163] width 72 height 12
drag, startPoint x: 164, startPoint y: 164, endPoint x: 148, endPoint y: 163, distance: 16.6
click at [148, 163] on div "6" at bounding box center [176, 163] width 72 height 12
type input"] "5"
click at [510, 187] on button "Створити рахунок" at bounding box center [518, 188] width 126 height 13
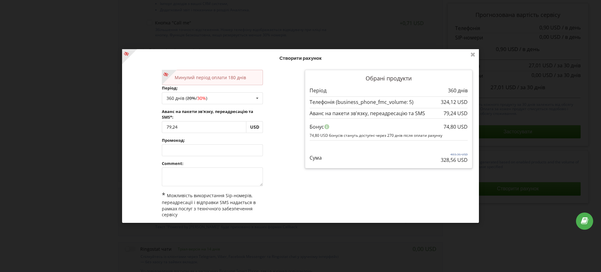
drag, startPoint x: 459, startPoint y: 161, endPoint x: 467, endPoint y: 161, distance: 8.1
click at [467, 161] on div "Обрані продукти Період 360 днів" at bounding box center [389, 119] width 168 height 99
copy p "328,56 USD"
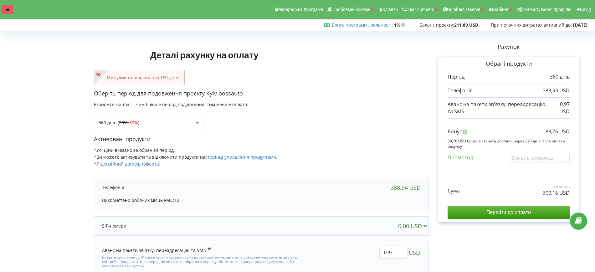
click at [8, 10] on icon at bounding box center [8, 9] width 4 height 4
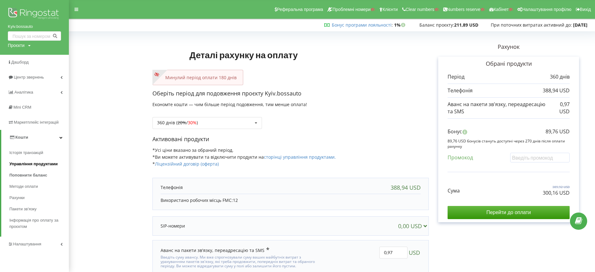
click at [38, 165] on span "Управління продуктами" at bounding box center [33, 164] width 48 height 6
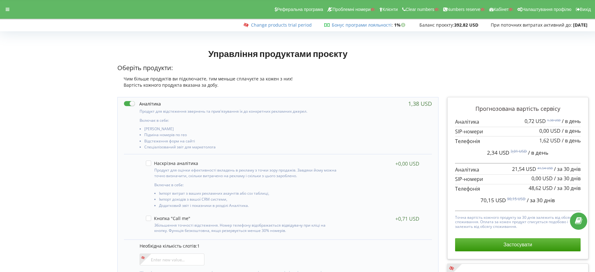
click at [130, 105] on label at bounding box center [142, 104] width 37 height 7
checkbox input "false"
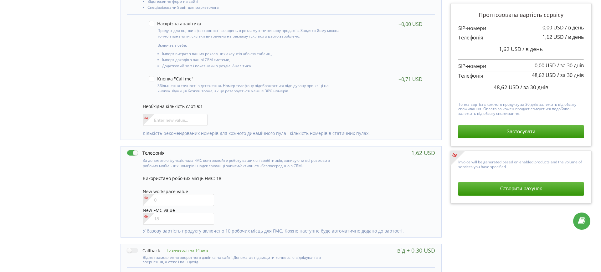
scroll to position [196, 0]
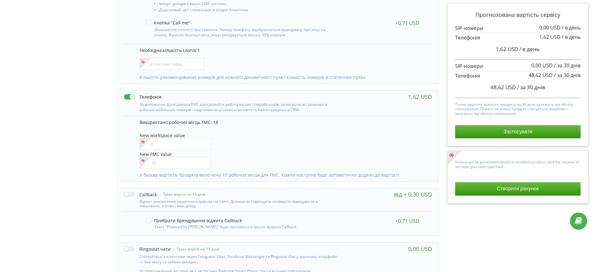
drag, startPoint x: 507, startPoint y: 186, endPoint x: 484, endPoint y: 146, distance: 45.8
click at [507, 186] on button "Створити рахунок" at bounding box center [518, 188] width 126 height 13
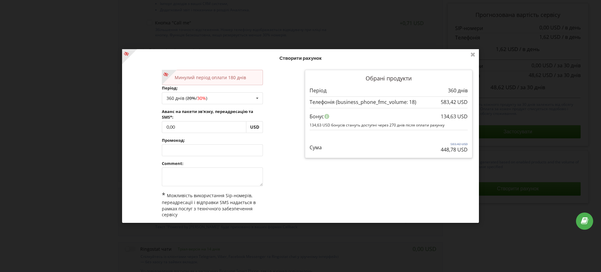
drag, startPoint x: 447, startPoint y: 152, endPoint x: 466, endPoint y: 152, distance: 18.8
click at [466, 152] on div "Обрані продукти Період 360 днів" at bounding box center [389, 114] width 168 height 88
copy p "448,78 USD"
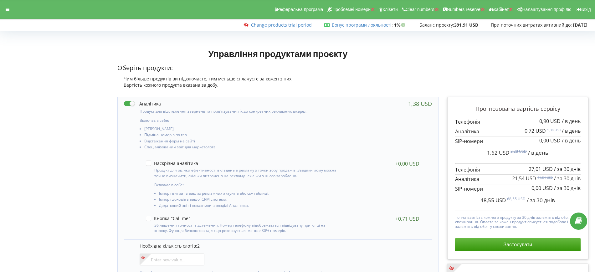
click at [128, 103] on label at bounding box center [142, 104] width 37 height 7
checkbox input "false"
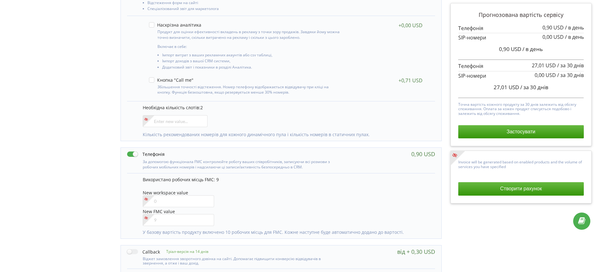
scroll to position [157, 0]
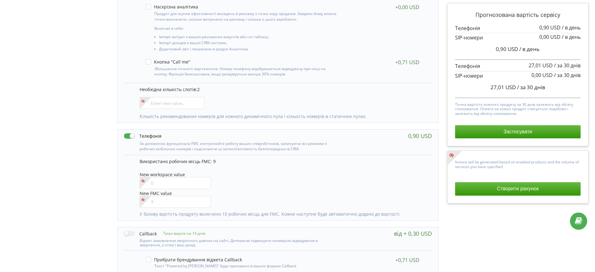
click at [169, 208] on div "Використано робочих місць FMC: 9 New workspace value New FMC value" at bounding box center [283, 184] width 286 height 53
click at [168, 204] on input"] "number" at bounding box center [176, 202] width 72 height 12
drag, startPoint x: 155, startPoint y: 202, endPoint x: 146, endPoint y: 201, distance: 9.4
click at [146, 201] on div "11" at bounding box center [176, 202] width 72 height 12
type input"] "9"
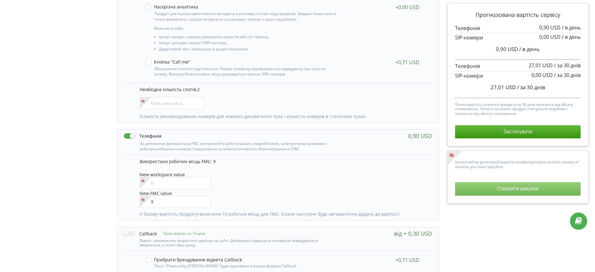
click at [526, 189] on button "Створити рахунок" at bounding box center [518, 188] width 126 height 13
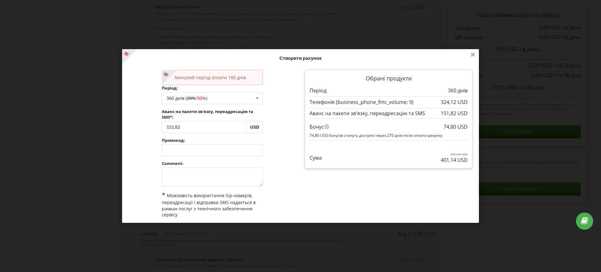
drag, startPoint x: 439, startPoint y: 159, endPoint x: 481, endPoint y: 165, distance: 42.3
click at [481, 165] on div "Нові умови набудуть чинності з 2026-04-07. На цій сторінці ви у будь-яку мить м…" at bounding box center [300, 136] width 601 height 272
click at [441, 162] on p "401,14 USD" at bounding box center [454, 160] width 27 height 7
drag, startPoint x: 455, startPoint y: 163, endPoint x: 475, endPoint y: 162, distance: 19.8
click at [475, 162] on div "Створити рахунок Минулий період оплати 180 днів Період: 360 днів ( 20% / 30% ) …" at bounding box center [300, 136] width 357 height 174
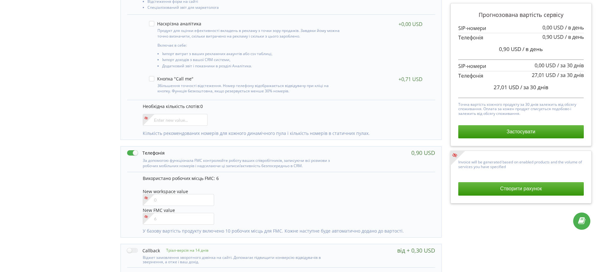
scroll to position [157, 0]
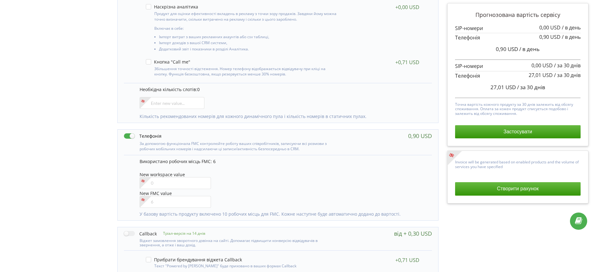
click at [511, 191] on button "Створити рахунок" at bounding box center [518, 188] width 126 height 13
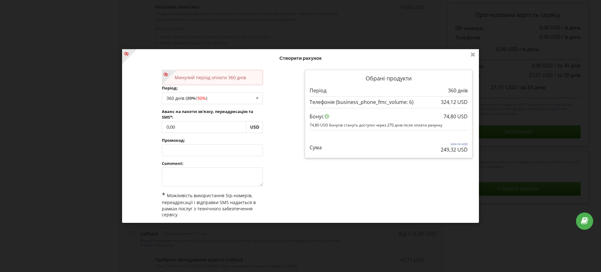
drag, startPoint x: 454, startPoint y: 153, endPoint x: 470, endPoint y: 152, distance: 16.3
click at [470, 152] on div "Обрані продукти Період 360 днів" at bounding box center [389, 115] width 176 height 101
copy p "249,32 USD"
click at [97, 51] on div "Нові умови набудуть чинності з [DATE]. На цій сторінці ви у будь-яку мить может…" at bounding box center [300, 136] width 601 height 272
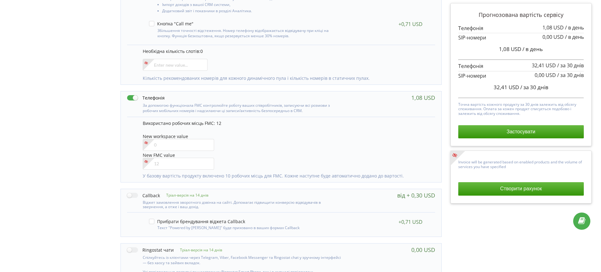
scroll to position [196, 0]
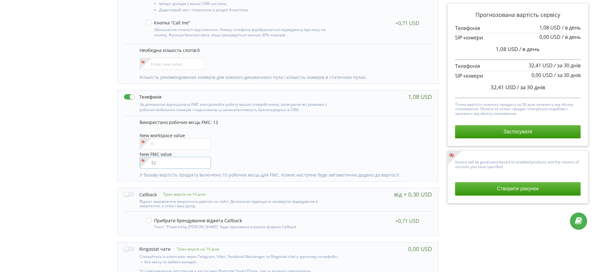
click at [156, 163] on input"] "number" at bounding box center [176, 163] width 72 height 12
click at [492, 185] on button "Створити рахунок" at bounding box center [518, 188] width 126 height 13
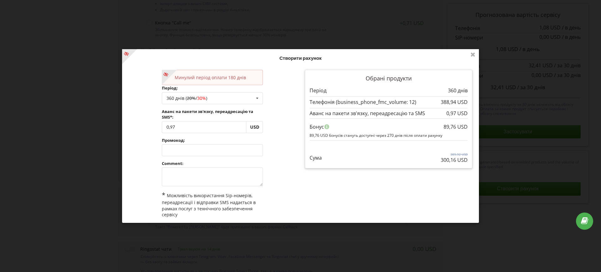
drag, startPoint x: 440, startPoint y: 160, endPoint x: 468, endPoint y: 163, distance: 27.7
click at [473, 163] on div "Обрані продукти Період 360 днів" at bounding box center [389, 121] width 176 height 112
click at [436, 163] on div "Сума 389,92 USD 300,16 USD" at bounding box center [389, 153] width 158 height 21
drag, startPoint x: 446, startPoint y: 161, endPoint x: 464, endPoint y: 162, distance: 17.9
click at [467, 161] on div "Обрані продукти Період 360 днів" at bounding box center [389, 119] width 168 height 99
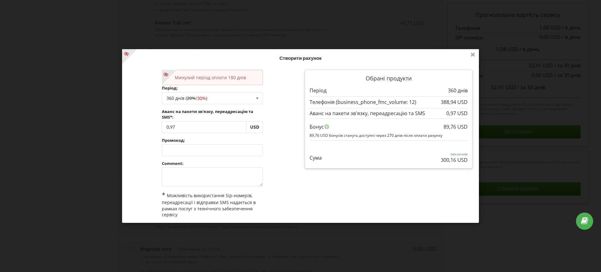
copy p "300,16 USD"
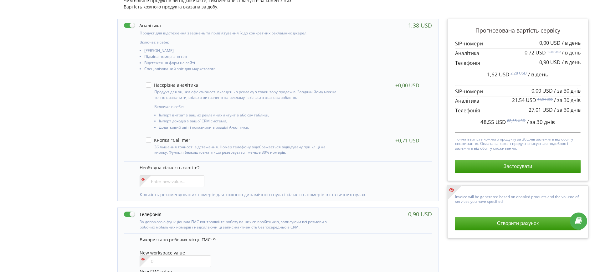
click at [131, 26] on label at bounding box center [142, 25] width 37 height 7
checkbox input "false"
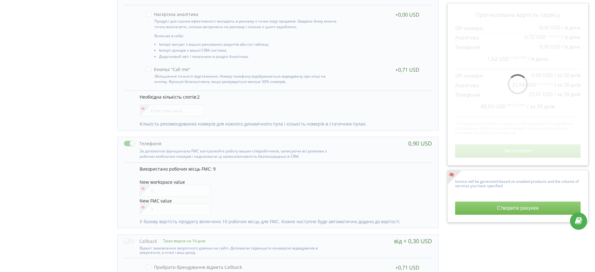
scroll to position [196, 0]
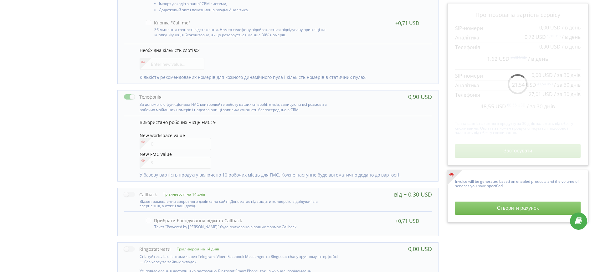
click at [159, 161] on div at bounding box center [176, 163] width 72 height 12
click at [158, 162] on div at bounding box center [176, 163] width 72 height 12
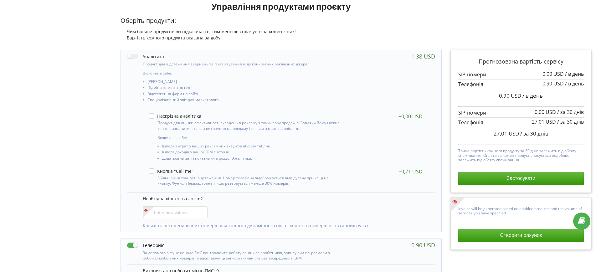
scroll to position [117, 0]
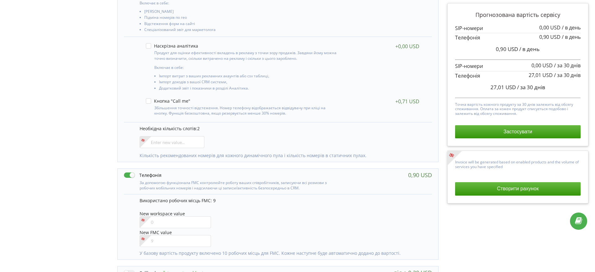
drag, startPoint x: 486, startPoint y: 189, endPoint x: 433, endPoint y: 155, distance: 61.9
click at [486, 189] on button "Створити рахунок" at bounding box center [518, 188] width 126 height 13
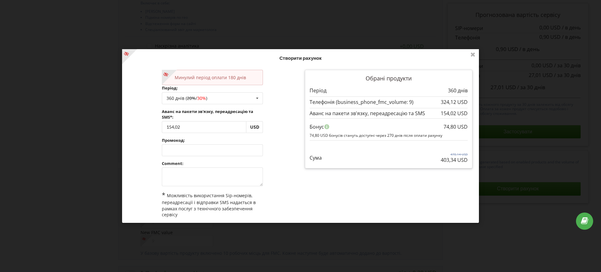
drag, startPoint x: 437, startPoint y: 160, endPoint x: 468, endPoint y: 162, distance: 31.4
click at [468, 162] on div "Обрані продукти Період 360 днів" at bounding box center [389, 119] width 168 height 99
copy p "403,34 USD"
click at [456, 160] on p "403,34 USD" at bounding box center [454, 160] width 27 height 7
drag, startPoint x: 455, startPoint y: 160, endPoint x: 466, endPoint y: 162, distance: 11.2
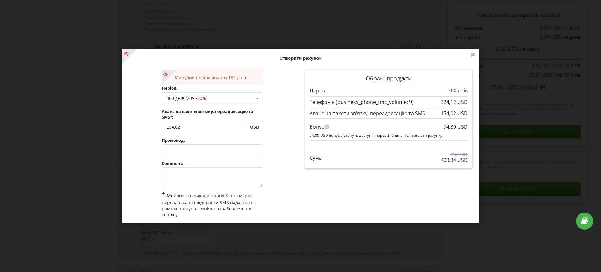
click at [466, 162] on div "Обрані продукти Період 360 днів" at bounding box center [389, 119] width 168 height 99
copy p "USD"
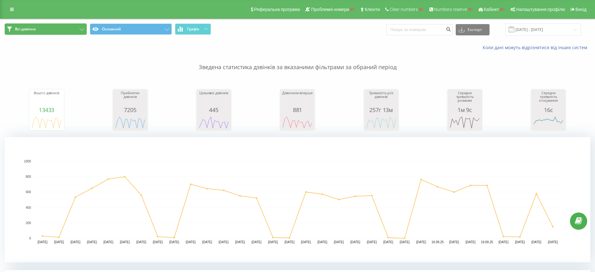
click at [59, 28] on button "Всі дзвінки" at bounding box center [46, 28] width 82 height 11
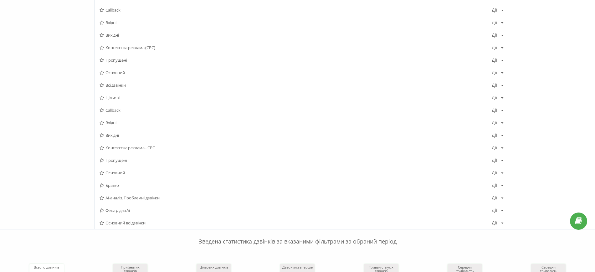
scroll to position [157, 0]
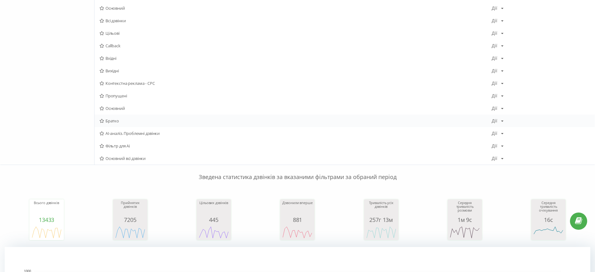
click at [111, 121] on span "Братко" at bounding box center [296, 121] width 392 height 4
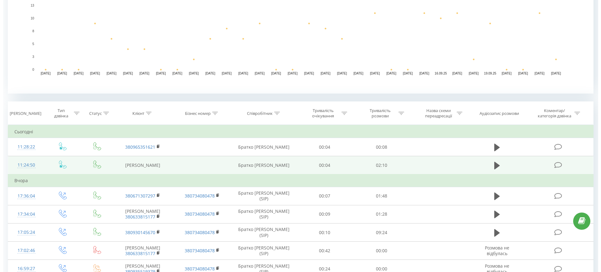
scroll to position [235, 0]
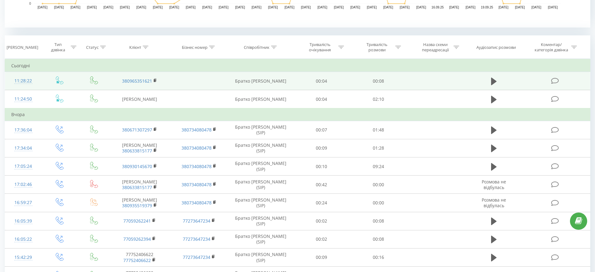
click at [27, 81] on div "11:28:22" at bounding box center [23, 81] width 24 height 12
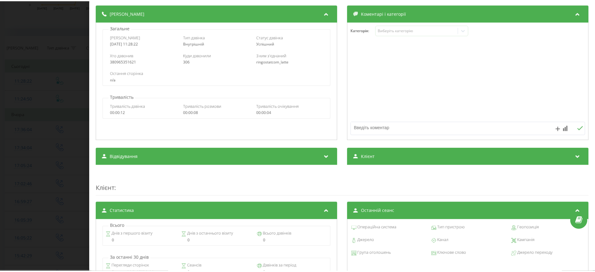
scroll to position [117, 0]
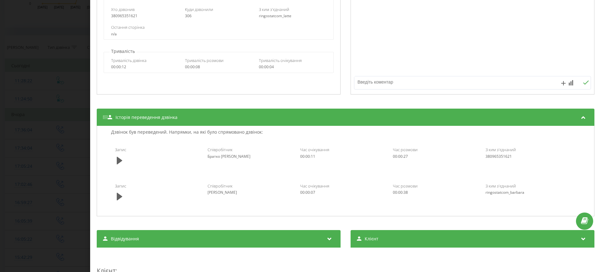
click at [45, 88] on div "Дзвінок : 1758616069.19604 1 x - 00:09 00:00 00:00 Транскрипція Для AI-аналізу …" at bounding box center [300, 136] width 601 height 272
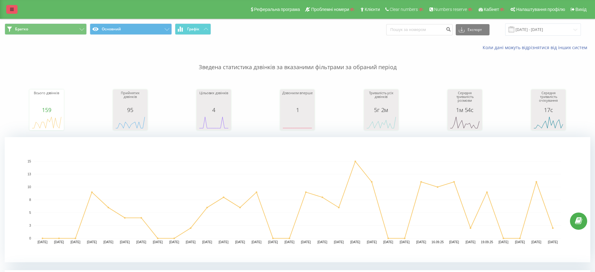
click at [14, 8] on link at bounding box center [11, 9] width 11 height 9
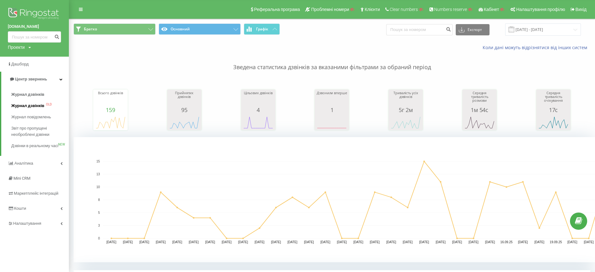
click at [35, 107] on span "Журнал дзвінків" at bounding box center [27, 106] width 33 height 6
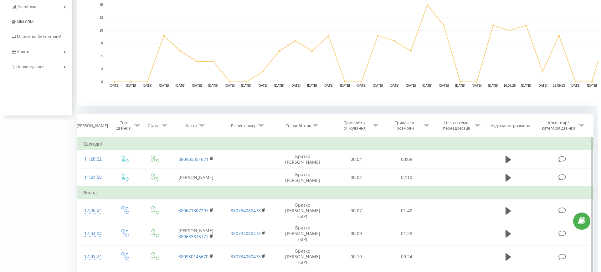
scroll to position [196, 0]
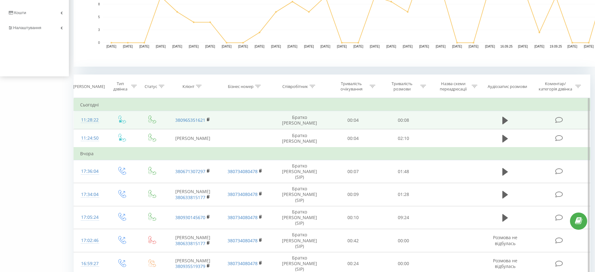
click at [93, 121] on div "11:28:22" at bounding box center [90, 120] width 20 height 12
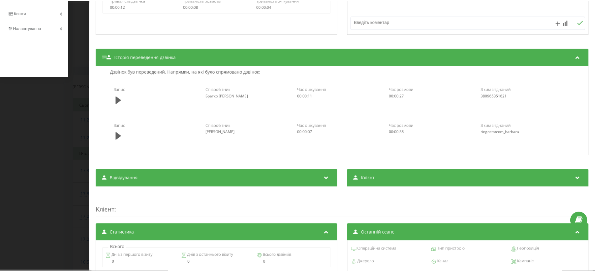
scroll to position [133, 0]
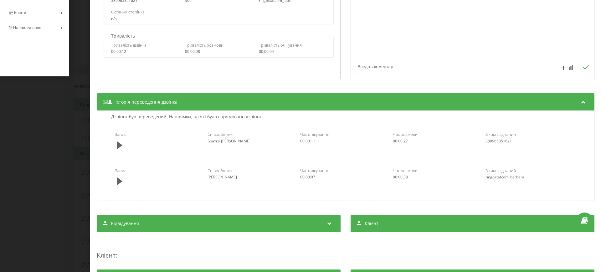
click at [80, 71] on div "Дзвінок : 1758616069.19604 1 x - 00:09 00:00 00:00 Транскрипція Для AI-аналізу …" at bounding box center [300, 136] width 601 height 272
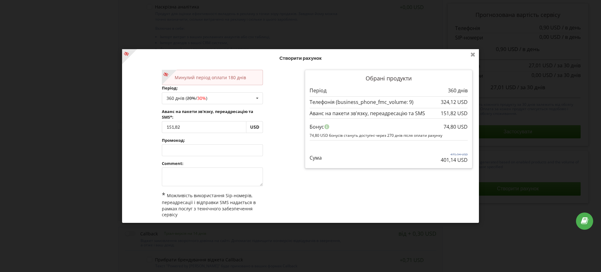
click at [474, 54] on icon at bounding box center [473, 54] width 10 height 10
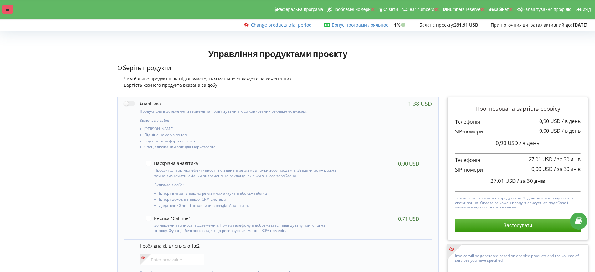
click at [7, 9] on icon at bounding box center [8, 9] width 4 height 4
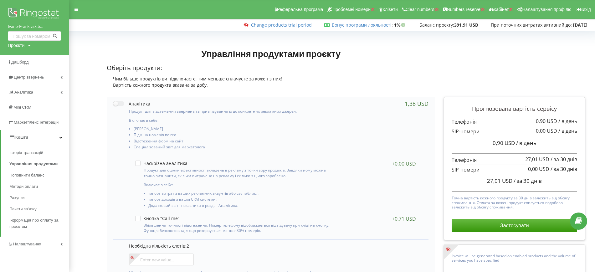
click at [22, 46] on div "Проєкти" at bounding box center [16, 45] width 17 height 6
click at [23, 59] on input "text" at bounding box center [27, 58] width 31 height 9
paste input "apslogos.com"
type input "apslogos.com"
click at [48, 58] on span "Пошук" at bounding box center [51, 59] width 11 height 6
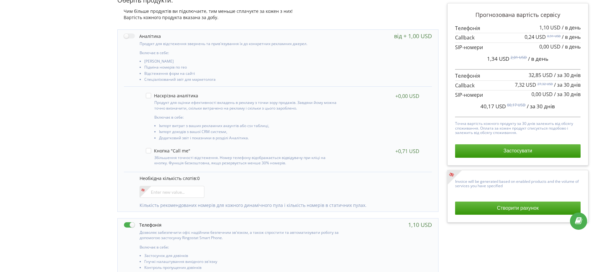
scroll to position [3, 0]
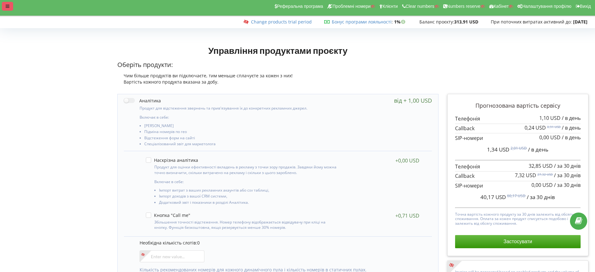
click at [9, 7] on div "Реферальна програма Проблемні номери Клієнти Clear numbers Numbers reserve Кабі…" at bounding box center [298, 6] width 604 height 19
click at [9, 7] on icon at bounding box center [8, 6] width 4 height 4
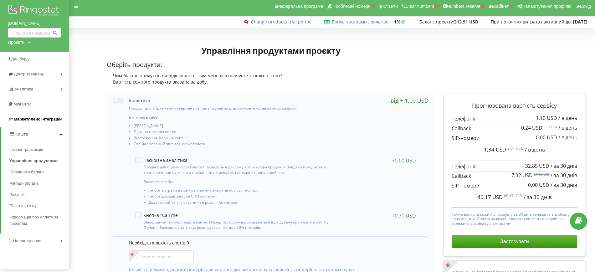
click at [22, 119] on span "Маркетплейс інтеграцій" at bounding box center [38, 119] width 48 height 5
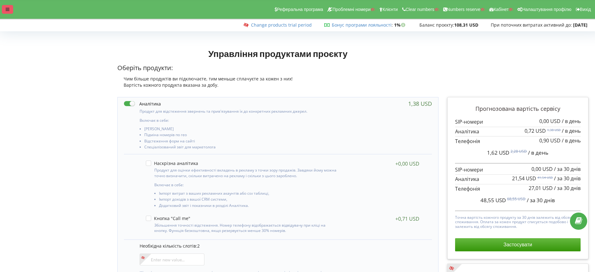
click at [9, 10] on icon at bounding box center [8, 9] width 4 height 4
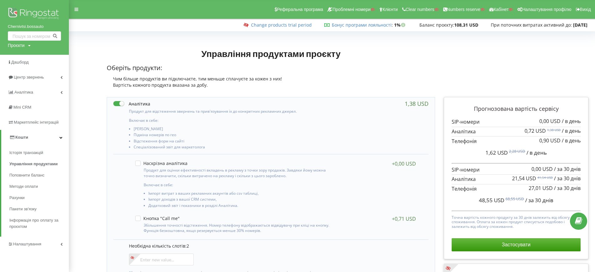
click at [91, 42] on div at bounding box center [332, 44] width 522 height 9
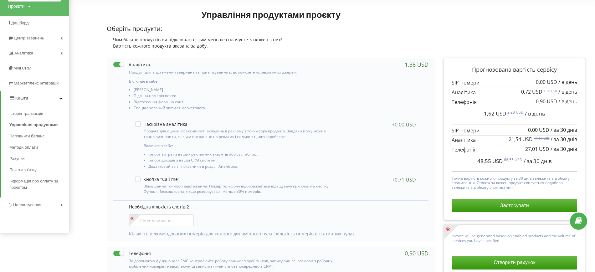
click at [120, 63] on label at bounding box center [131, 64] width 37 height 7
checkbox input "false"
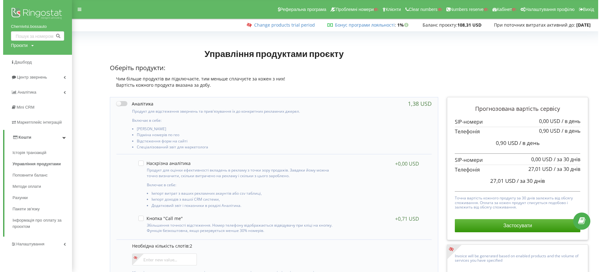
scroll to position [117, 0]
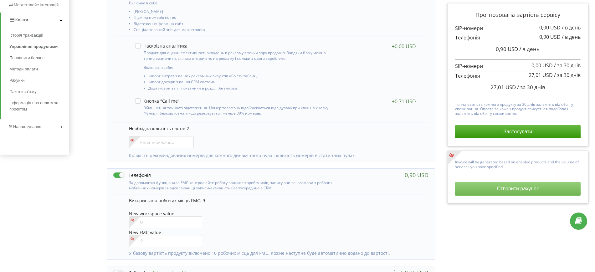
click at [495, 186] on button "Створити рахунок" at bounding box center [518, 188] width 126 height 13
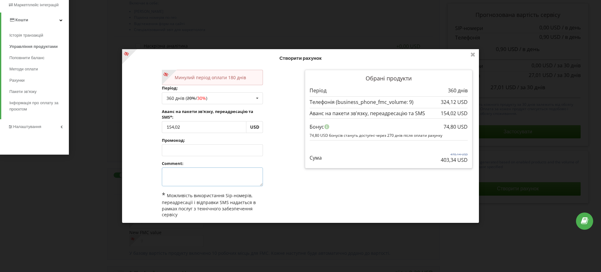
click at [181, 172] on textarea at bounding box center [212, 177] width 101 height 19
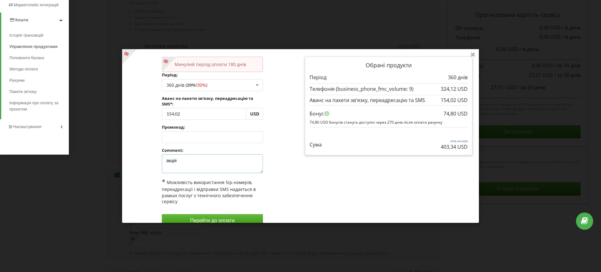
scroll to position [24, 0]
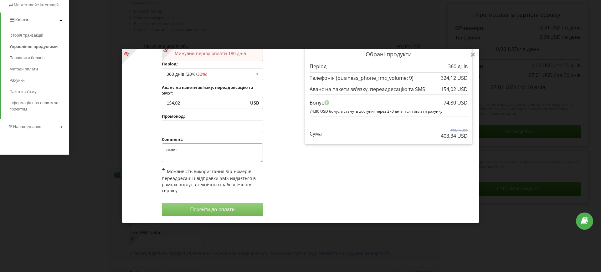
type textarea "акція"
click at [231, 209] on button "Перейти до оплати" at bounding box center [212, 209] width 101 height 13
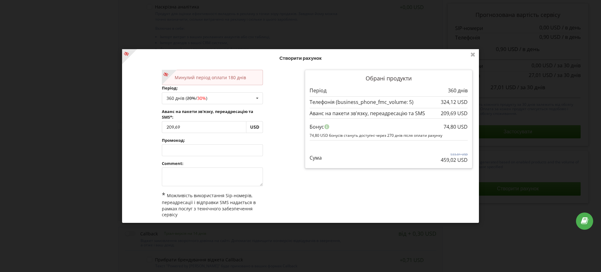
click at [34, 38] on div "Нові умови набудуть чинності з [DATE]. На цій сторінці ви у будь-яку мить может…" at bounding box center [300, 136] width 601 height 272
click at [478, 54] on div "Нові умови набудуть чинності з [DATE]. На цій сторінці ви у будь-яку мить может…" at bounding box center [300, 136] width 601 height 272
click at [475, 55] on icon at bounding box center [473, 54] width 10 height 10
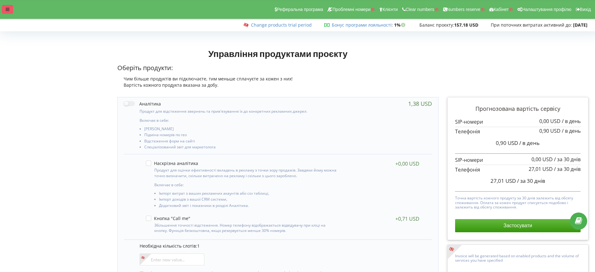
click at [7, 8] on icon at bounding box center [8, 9] width 4 height 4
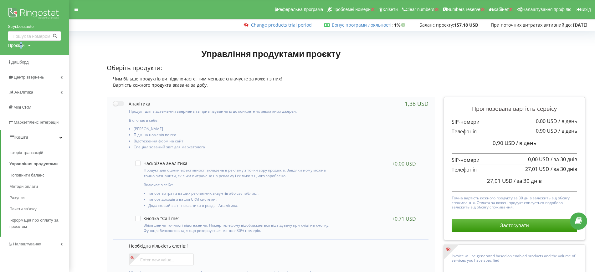
click at [22, 45] on div "Проєкти" at bounding box center [16, 45] width 17 height 6
click at [26, 53] on div "Пошук" at bounding box center [36, 59] width 56 height 20
click at [28, 62] on input "text" at bounding box center [27, 58] width 31 height 9
paste input "Chernivtsi.bossauto"
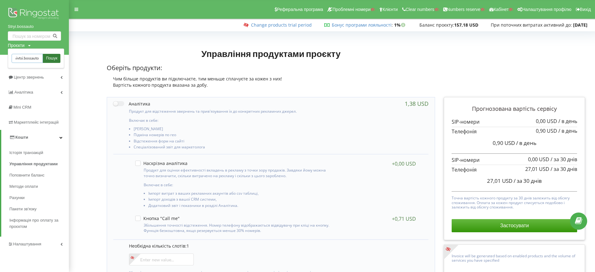
type input "Chernivtsi.bossauto"
click at [53, 61] on link "Пошук" at bounding box center [52, 58] width 18 height 9
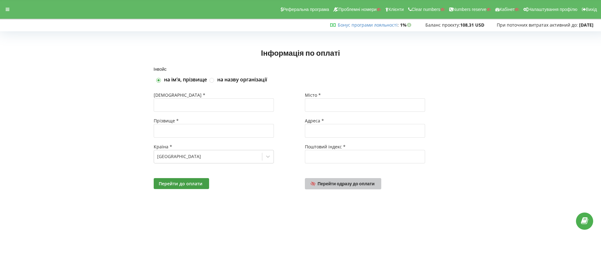
click at [357, 179] on link "Перейти одразу до оплати" at bounding box center [343, 183] width 76 height 11
click at [496, 150] on div "Інвойс на імʼя, прізвище на назву організації Імʼя * Прізвище * Країна * Ukrain…" at bounding box center [301, 136] width 588 height 138
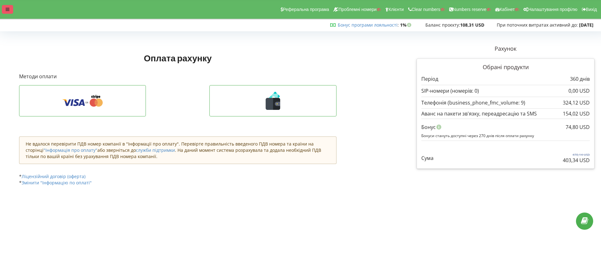
click at [7, 13] on div at bounding box center [7, 9] width 11 height 9
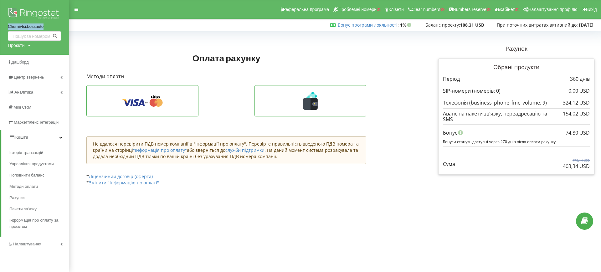
drag, startPoint x: 0, startPoint y: 26, endPoint x: 44, endPoint y: 27, distance: 43.2
click at [44, 27] on div "Chernivtsi.bossauto Проєкти Пошук" at bounding box center [34, 27] width 69 height 55
copy link "Chernivtsi.bossauto"
click at [21, 46] on div "Проєкти" at bounding box center [16, 45] width 17 height 6
click at [24, 56] on input "text" at bounding box center [27, 58] width 31 height 9
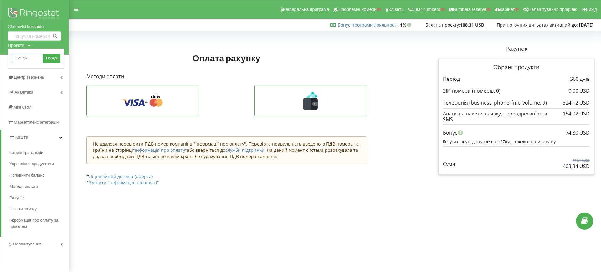
paste input "Chernivtsi.bossauto"
drag, startPoint x: 23, startPoint y: 60, endPoint x: 8, endPoint y: 58, distance: 15.5
click at [8, 58] on div "Chernivtsi.bossauto Пошук" at bounding box center [36, 59] width 56 height 20
type input "bossauto"
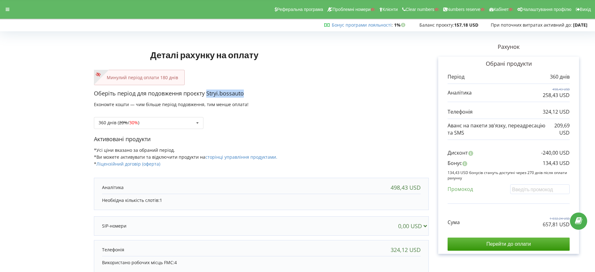
drag, startPoint x: 242, startPoint y: 94, endPoint x: 260, endPoint y: 96, distance: 18.2
click at [260, 96] on p "Оберіть період для подовження проєкту Stryi.bossauto" at bounding box center [261, 94] width 335 height 8
click at [7, 11] on icon at bounding box center [8, 9] width 4 height 4
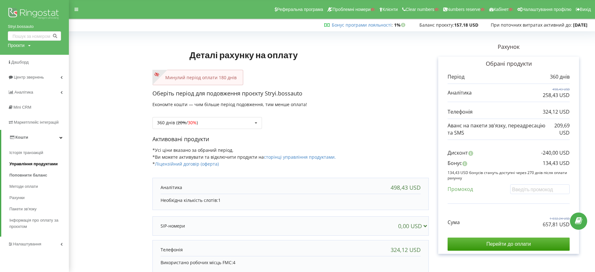
click at [31, 162] on span "Управління продуктами" at bounding box center [33, 164] width 48 height 6
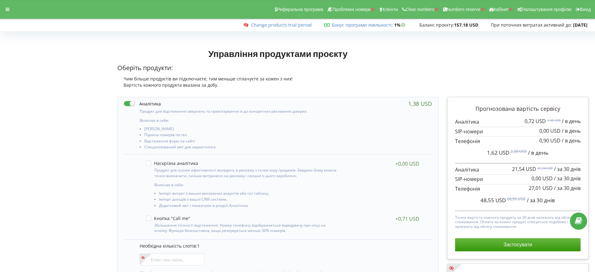
click at [131, 105] on label at bounding box center [142, 104] width 37 height 7
checkbox input "false"
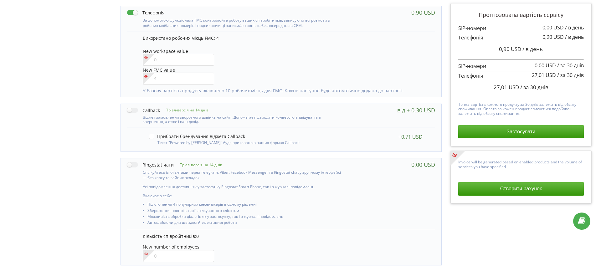
scroll to position [157, 0]
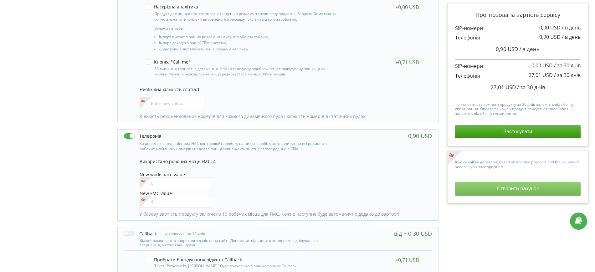
click at [479, 195] on button "Створити рахунок" at bounding box center [518, 188] width 126 height 13
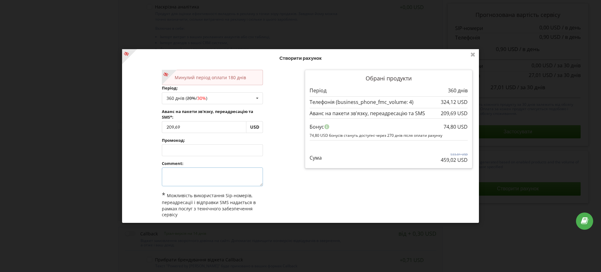
click at [176, 172] on textarea at bounding box center [212, 177] width 101 height 19
type textarea "акція"
click at [315, 188] on div "Обрані продукти Період 360 днів" at bounding box center [389, 154] width 176 height 179
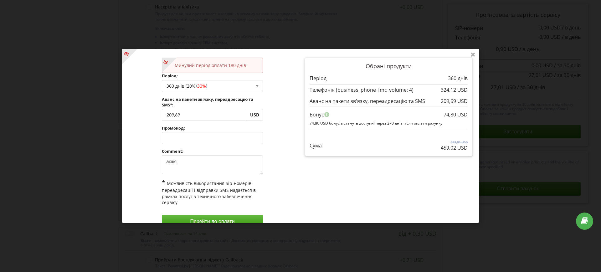
scroll to position [24, 0]
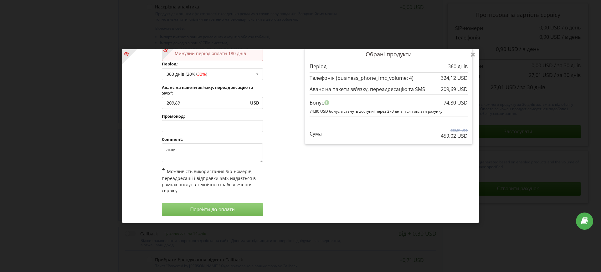
click at [207, 215] on button "Перейти до оплати" at bounding box center [212, 209] width 101 height 13
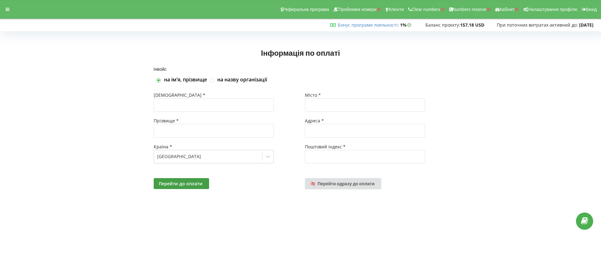
click at [347, 188] on div "Перейти до оплати Перейти одразу до оплати" at bounding box center [300, 184] width 303 height 20
click at [10, 12] on div at bounding box center [7, 9] width 11 height 9
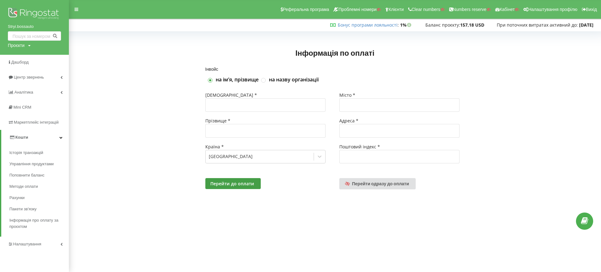
click at [131, 51] on div "Інформація по оплаті" at bounding box center [334, 51] width 519 height 34
click at [384, 183] on span "Перейти одразу до оплати" at bounding box center [380, 183] width 57 height 5
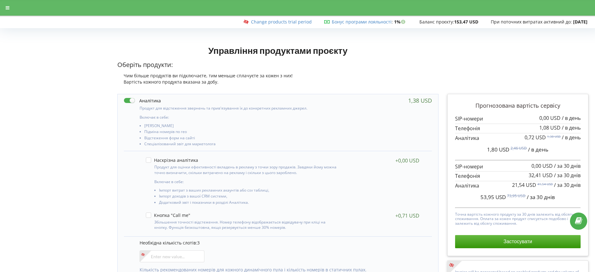
click at [342, 60] on div "Управління продуктами проєкту Оберіть продукти: Чим більше продуктів ви підключ…" at bounding box center [277, 65] width 321 height 40
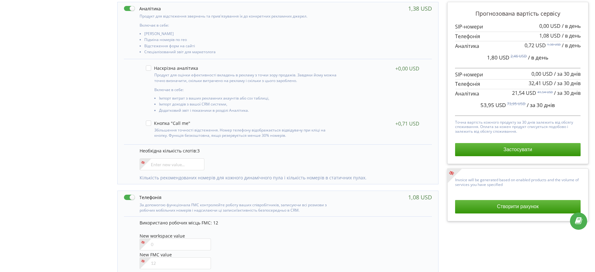
scroll to position [39, 0]
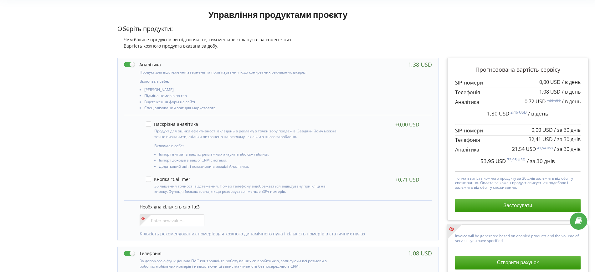
click at [131, 58] on div "Включає в себе: [PERSON_NAME] Підміна номерів по гео" at bounding box center [278, 86] width 321 height 57
click at [134, 64] on label at bounding box center [142, 64] width 37 height 7
checkbox input "false"
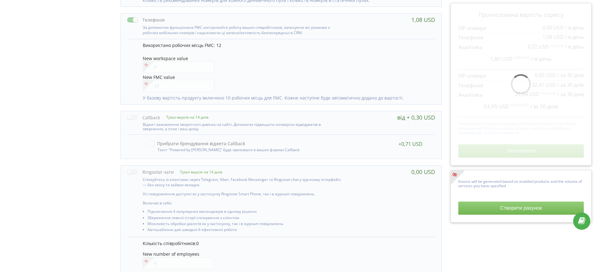
scroll to position [274, 0]
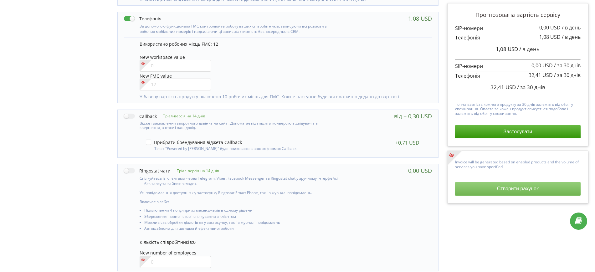
click at [490, 193] on button "Створити рахунок" at bounding box center [518, 188] width 126 height 13
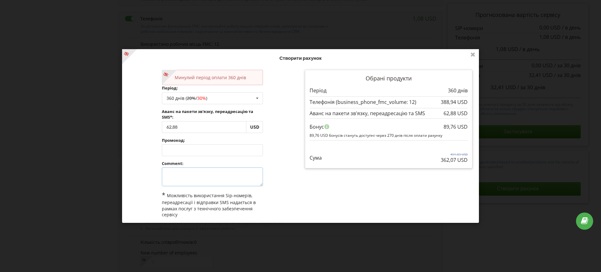
click at [195, 170] on textarea at bounding box center [212, 177] width 101 height 19
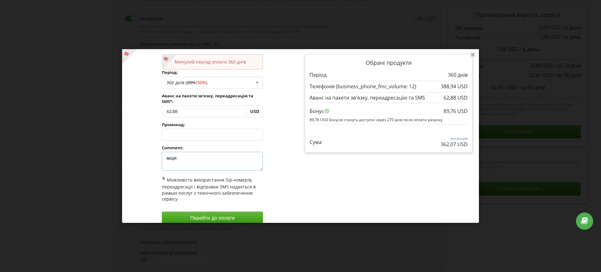
scroll to position [24, 0]
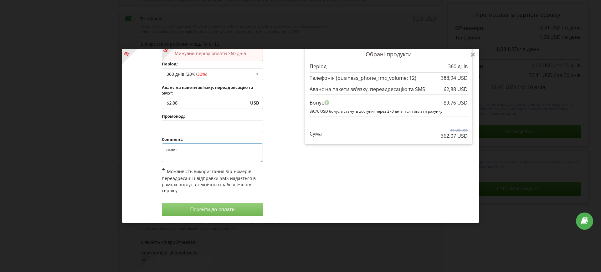
type textarea "акція"
click at [252, 208] on button "Перейти до оплати" at bounding box center [212, 209] width 101 height 13
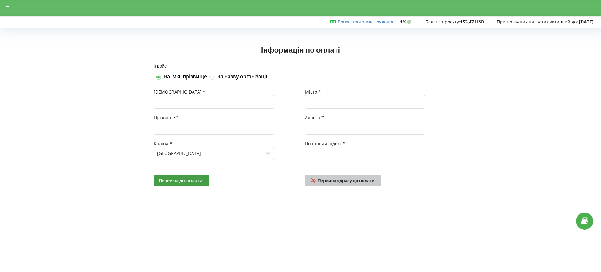
click at [341, 179] on span "Перейти одразу до оплати" at bounding box center [346, 180] width 57 height 5
click at [3, 8] on div at bounding box center [7, 7] width 11 height 9
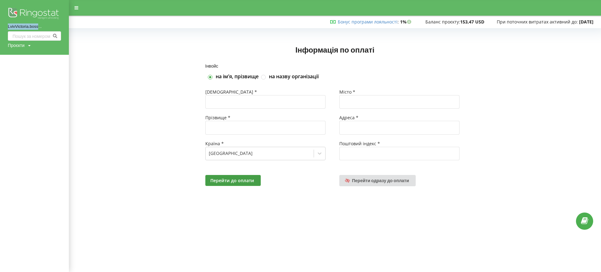
drag, startPoint x: 17, startPoint y: 27, endPoint x: 38, endPoint y: 27, distance: 21.0
click at [38, 27] on div "LvivVictoria.boss... Проєкти Пошук" at bounding box center [34, 27] width 69 height 55
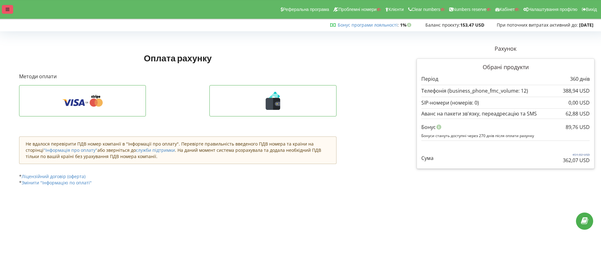
click at [2, 11] on div at bounding box center [7, 9] width 11 height 9
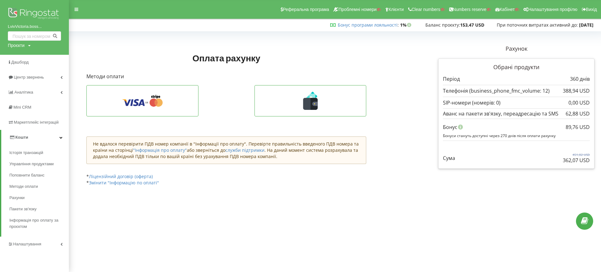
click at [184, 48] on div at bounding box center [226, 44] width 289 height 9
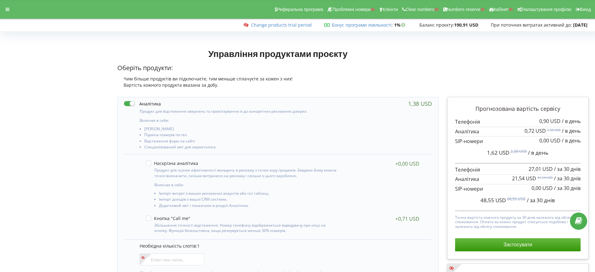
click at [131, 97] on div "Включає в себе: [PERSON_NAME] Підміна номерів по гео" at bounding box center [278, 125] width 321 height 57
click at [131, 101] on label at bounding box center [142, 104] width 37 height 7
checkbox input "false"
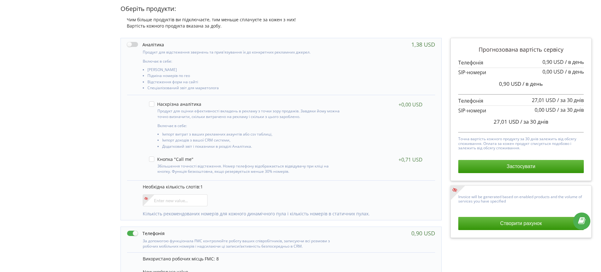
scroll to position [117, 0]
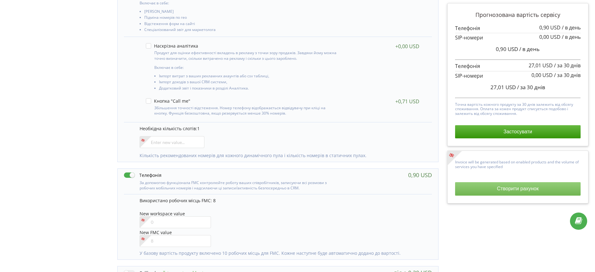
click at [519, 190] on button "Створити рахунок" at bounding box center [518, 188] width 126 height 13
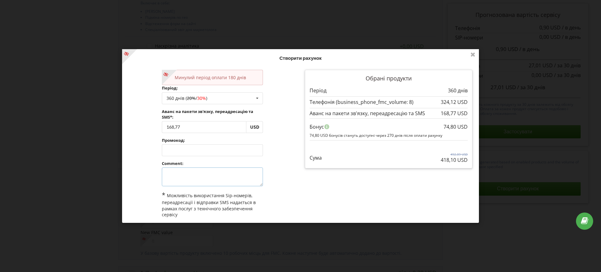
click at [197, 171] on textarea at bounding box center [212, 177] width 101 height 19
type textarea "акція"
click at [286, 176] on div "Минулий період оплати 180 днів Період: 360 днів ( 20% / 30% ) Поповнити баланс …" at bounding box center [212, 154] width 176 height 179
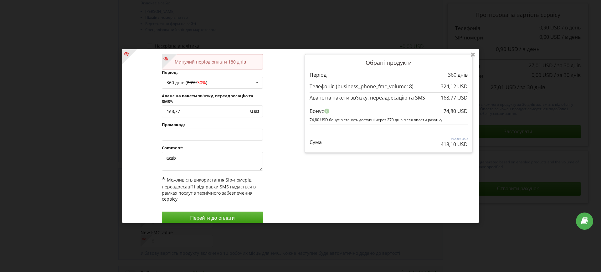
scroll to position [24, 0]
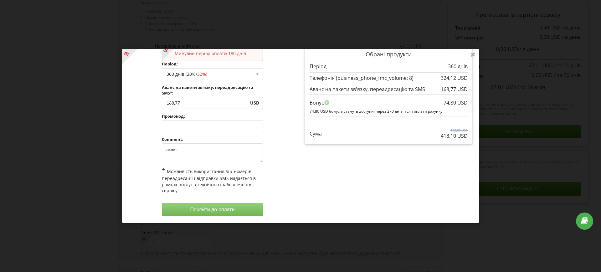
click at [216, 208] on button "Перейти до оплати" at bounding box center [212, 209] width 101 height 13
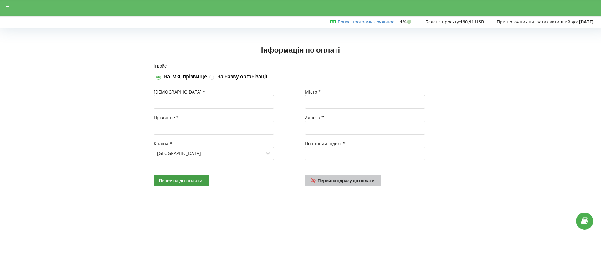
click at [368, 184] on link "Перейти одразу до оплати" at bounding box center [343, 180] width 76 height 11
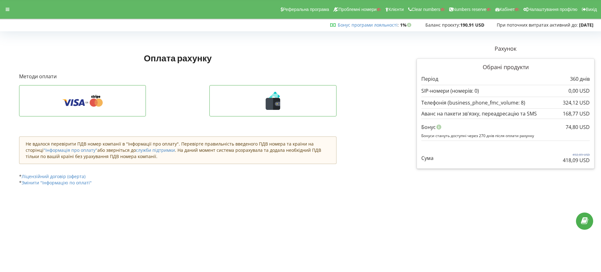
click at [346, 150] on div "Оплата рахунку Рахунок Обрані продукти" at bounding box center [201, 118] width 373 height 156
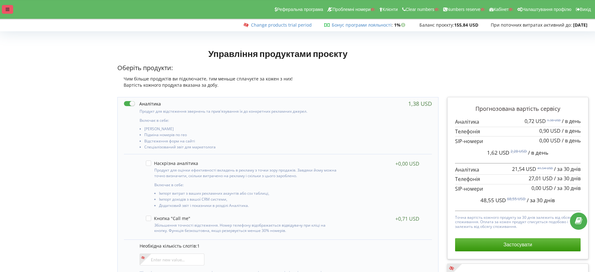
click at [13, 12] on div at bounding box center [7, 9] width 11 height 9
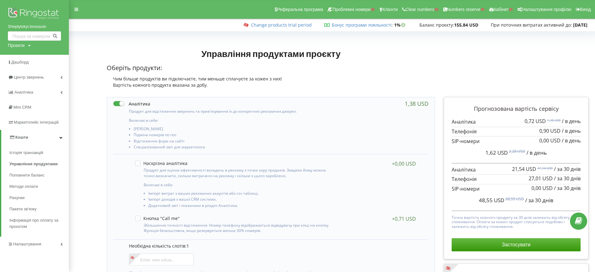
click at [144, 45] on div "Управління продуктами проєкту Оберіть продукти: Чим більше продуктів ви підключ…" at bounding box center [270, 69] width 337 height 48
click at [118, 102] on label at bounding box center [131, 104] width 37 height 7
checkbox input "false"
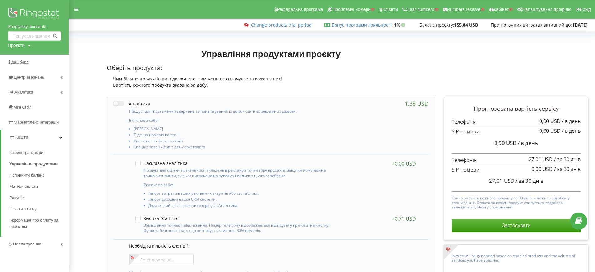
click at [343, 63] on div "Управління продуктами проєкту Оберіть продукти: Чим більше продуктів ви підключ…" at bounding box center [271, 68] width 329 height 40
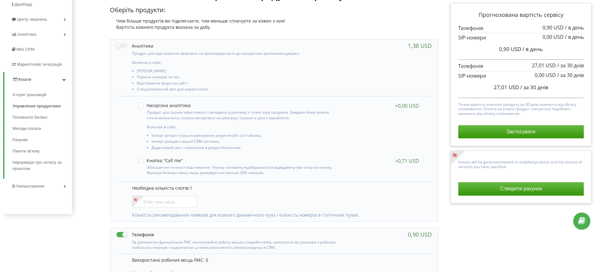
scroll to position [157, 0]
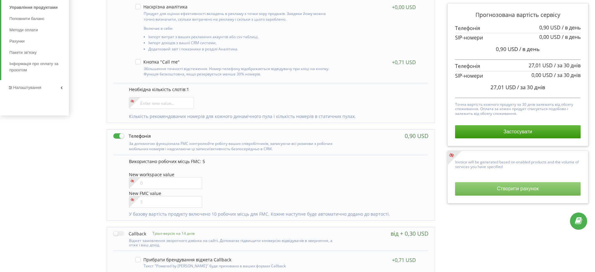
click at [494, 190] on button "Створити рахунок" at bounding box center [518, 188] width 126 height 13
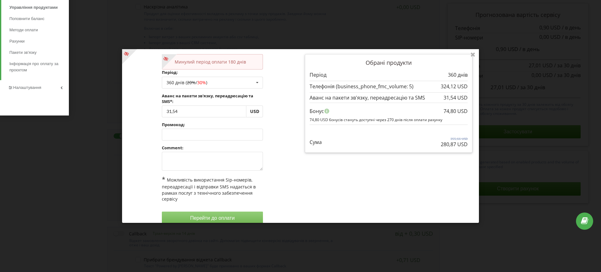
scroll to position [24, 0]
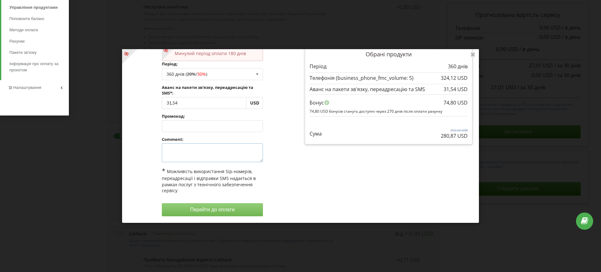
click at [175, 160] on textarea at bounding box center [212, 152] width 101 height 19
type textarea "акція"
click at [223, 205] on button "Перейти до оплати" at bounding box center [212, 209] width 101 height 13
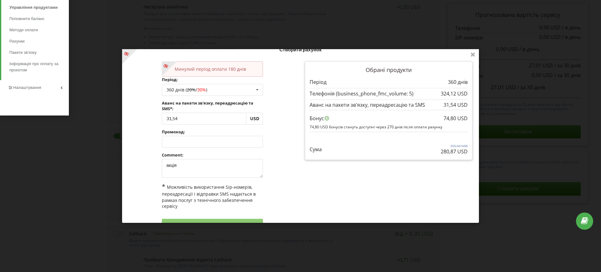
scroll to position [0, 0]
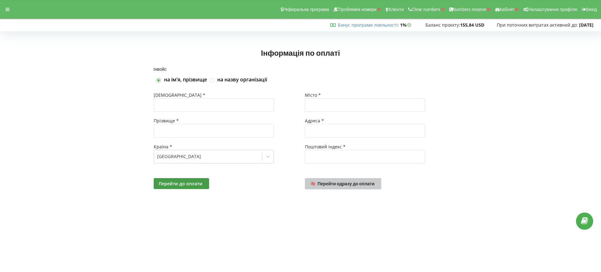
click at [341, 183] on span "Перейти одразу до оплати" at bounding box center [346, 183] width 57 height 5
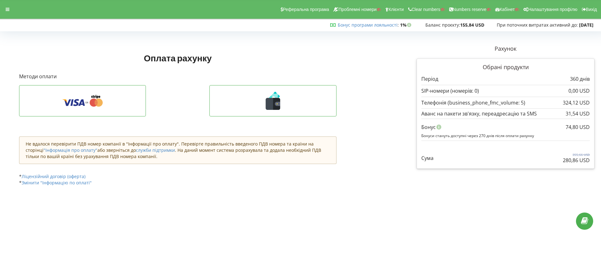
click at [2, 5] on div "Реферальна програма Проблемні номери Клієнти Clear numbers Numbers reserve Кабі…" at bounding box center [301, 9] width 610 height 19
click at [6, 5] on div at bounding box center [7, 9] width 11 height 9
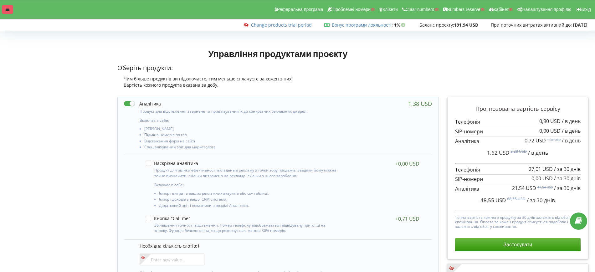
click at [7, 7] on icon at bounding box center [8, 9] width 4 height 4
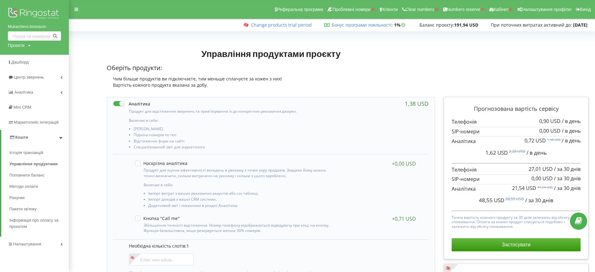
click at [108, 43] on div at bounding box center [270, 44] width 337 height 9
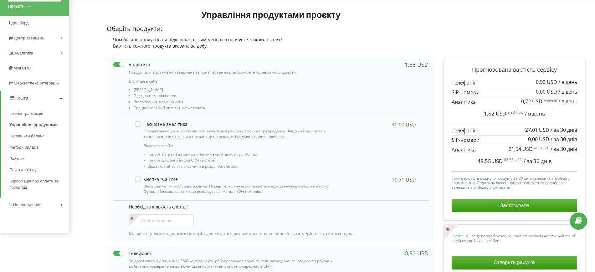
click at [120, 63] on label at bounding box center [131, 64] width 37 height 7
checkbox input "false"
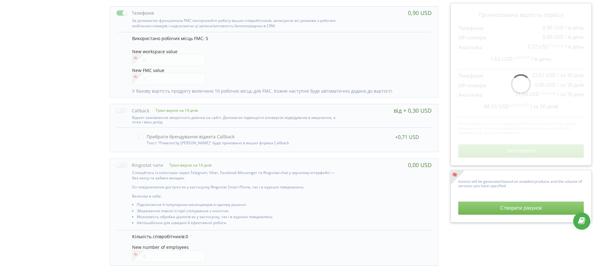
scroll to position [320, 0]
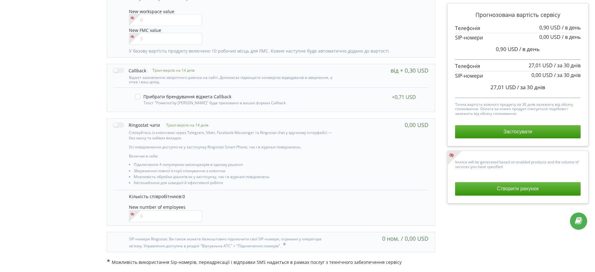
click at [471, 188] on button "Створити рахунок" at bounding box center [518, 188] width 126 height 13
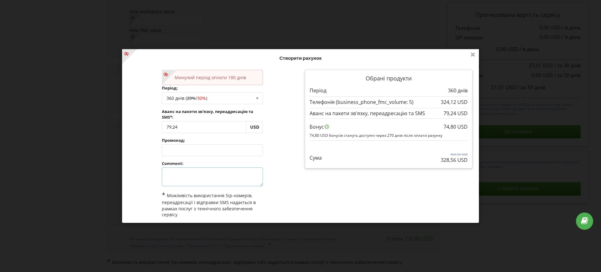
click at [178, 179] on textarea at bounding box center [212, 177] width 101 height 19
type textarea "акція"
click at [289, 177] on div "Минулий період оплати 180 днів Період: 360 днів ( 20% / 30% ) Поповнити баланс …" at bounding box center [212, 154] width 176 height 179
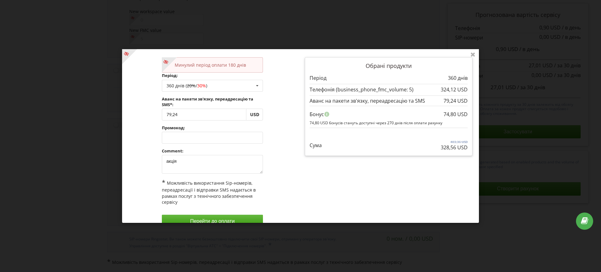
scroll to position [24, 0]
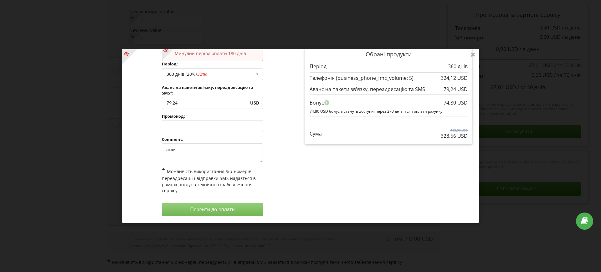
click at [231, 205] on button "Перейти до оплати" at bounding box center [212, 209] width 101 height 13
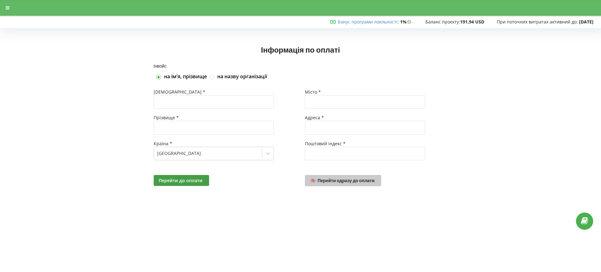
click at [320, 183] on link "Перейти одразу до оплати" at bounding box center [343, 180] width 76 height 11
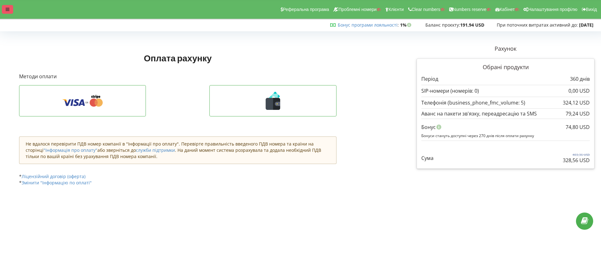
drag, startPoint x: 18, startPoint y: 10, endPoint x: 9, endPoint y: 8, distance: 8.9
click at [14, 9] on div "Реферальна програма Проблемні номери Клієнти Clear numbers Numbers reserve Кабі…" at bounding box center [301, 9] width 610 height 19
click at [8, 8] on icon at bounding box center [8, 9] width 4 height 4
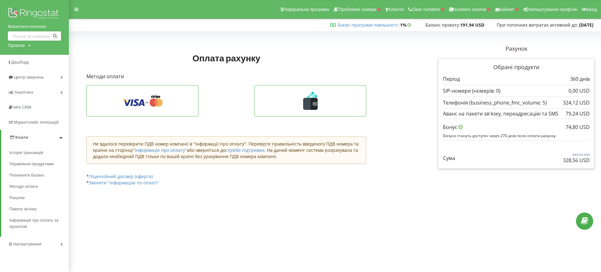
click at [162, 20] on div "Бонус програми лояльності : Бонус : 1% Баланс проєкту:" at bounding box center [299, 25] width 607 height 13
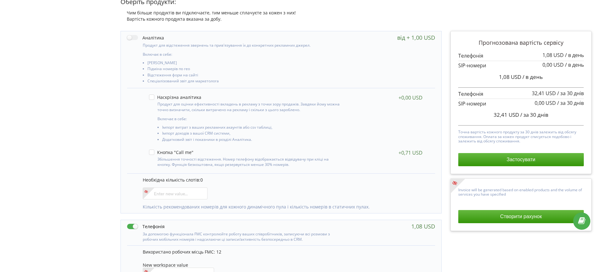
scroll to position [117, 0]
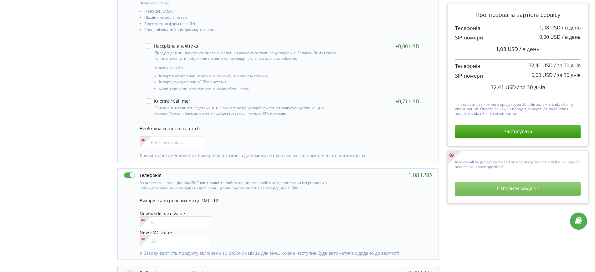
drag, startPoint x: 471, startPoint y: 193, endPoint x: 467, endPoint y: 193, distance: 4.1
click at [471, 192] on button "Створити рахунок" at bounding box center [518, 188] width 126 height 13
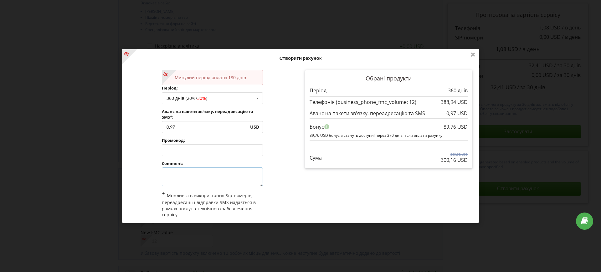
click at [202, 174] on textarea at bounding box center [212, 177] width 101 height 19
type textarea "акція"
click at [269, 174] on div "Минулий період оплати 180 днів Період: 360 днів ( 20% / 30% ) Поповнити баланс …" at bounding box center [212, 154] width 176 height 179
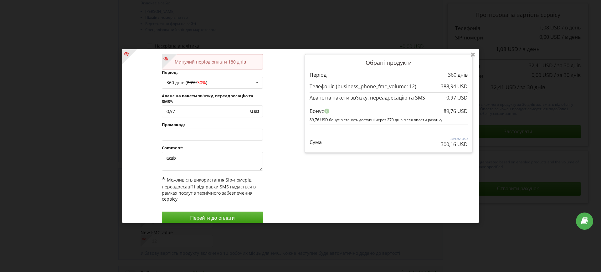
scroll to position [24, 0]
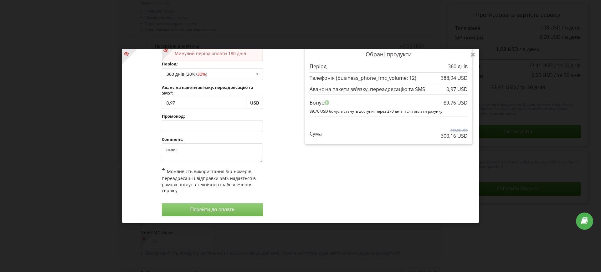
click at [227, 209] on button "Перейти до оплати" at bounding box center [212, 209] width 101 height 13
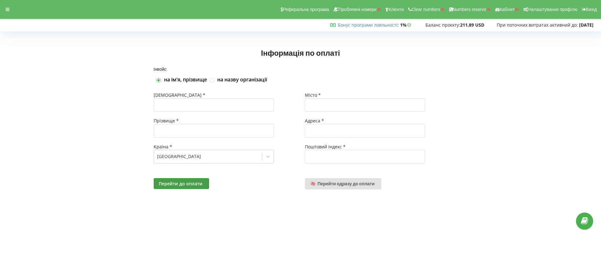
click at [332, 177] on div "Перейти до оплати Перейти одразу до оплати" at bounding box center [300, 184] width 303 height 20
click at [332, 186] on span "Перейти одразу до оплати" at bounding box center [346, 183] width 57 height 5
drag, startPoint x: 8, startPoint y: 8, endPoint x: 12, endPoint y: 11, distance: 4.5
click at [8, 9] on icon at bounding box center [8, 9] width 4 height 4
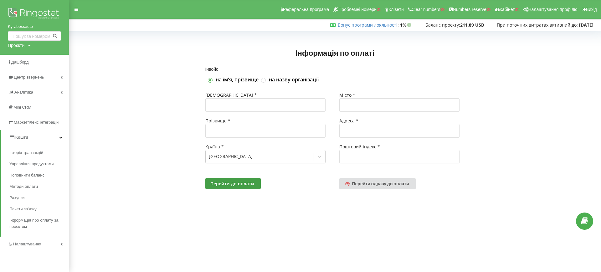
click at [178, 57] on div "Інформація по оплаті" at bounding box center [334, 51] width 519 height 34
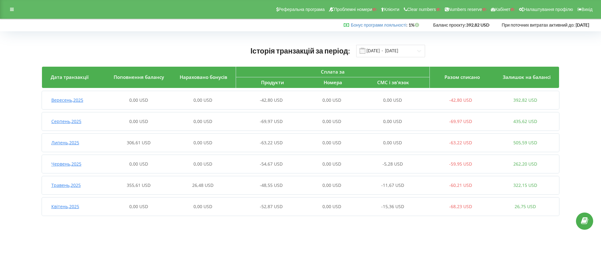
click at [6, 6] on div "Реферальна програма Проблемні номери Клієнти Clear numbers Numbers reserve Кабі…" at bounding box center [300, 9] width 601 height 19
click at [10, 7] on div at bounding box center [11, 9] width 11 height 9
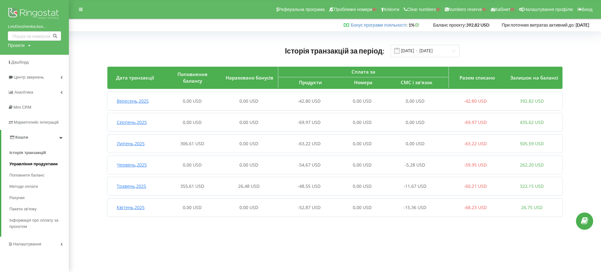
click at [28, 163] on span "Управління продуктами" at bounding box center [33, 164] width 48 height 6
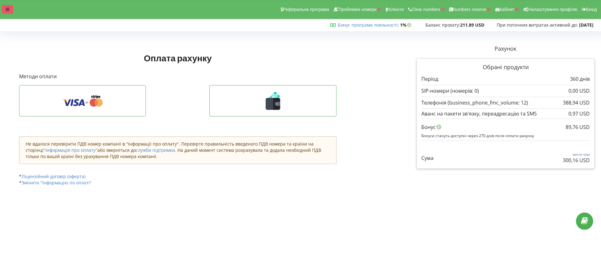
click at [8, 6] on div at bounding box center [7, 9] width 11 height 9
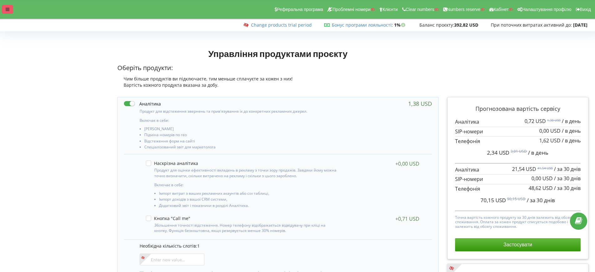
click at [8, 8] on icon at bounding box center [8, 9] width 4 height 4
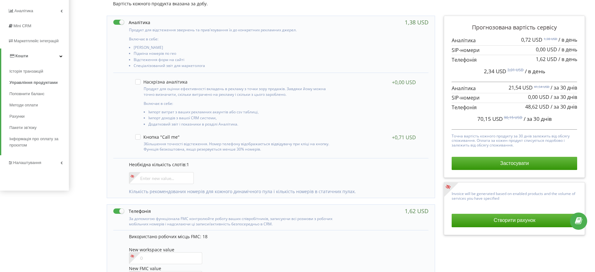
scroll to position [39, 0]
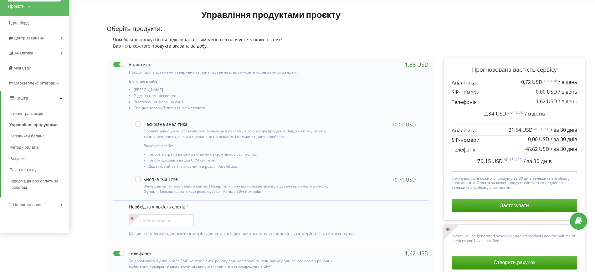
drag, startPoint x: 119, startPoint y: 65, endPoint x: 107, endPoint y: 70, distance: 12.2
click at [118, 65] on label at bounding box center [131, 64] width 37 height 7
checkbox input "false"
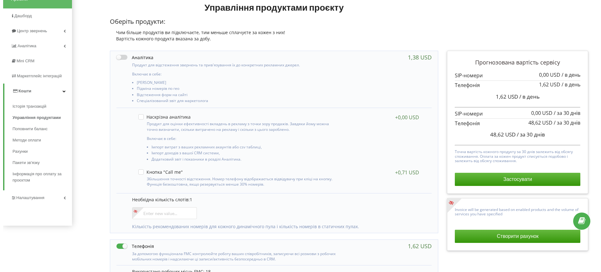
scroll to position [117, 0]
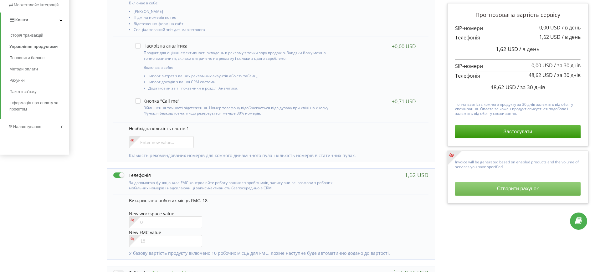
click at [476, 193] on button "Створити рахунок" at bounding box center [518, 188] width 126 height 13
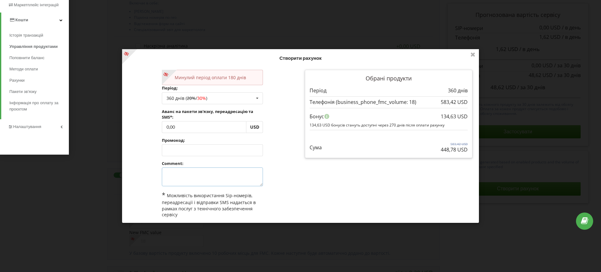
click at [191, 174] on textarea at bounding box center [212, 177] width 101 height 19
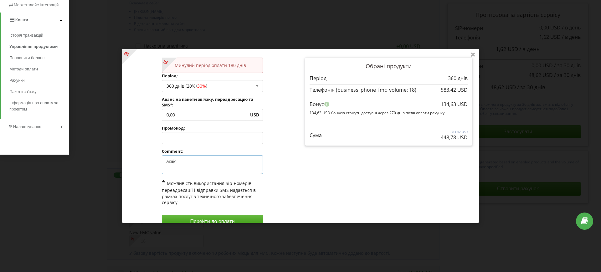
scroll to position [24, 0]
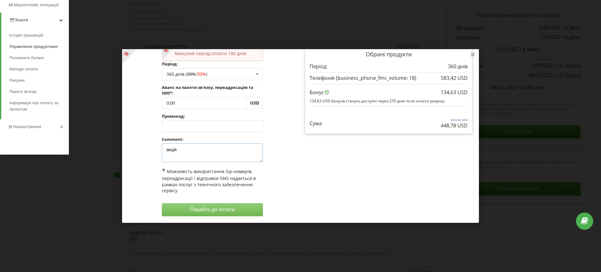
type textarea "акція"
click at [220, 207] on button "Перейти до оплати" at bounding box center [212, 209] width 101 height 13
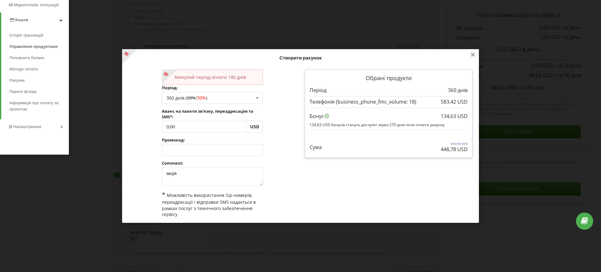
scroll to position [0, 0]
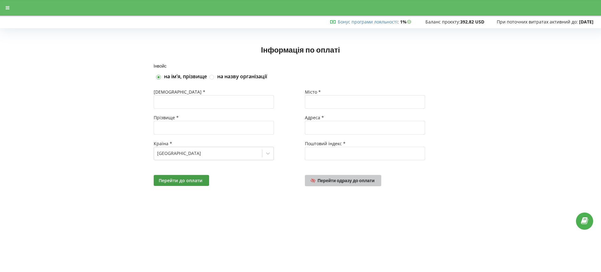
click at [337, 182] on span "Перейти одразу до оплати" at bounding box center [346, 180] width 57 height 5
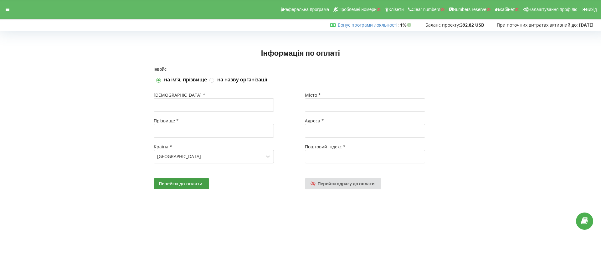
click at [14, 10] on div "Реферальна програма Проблемні номери Клієнти Clear numbers Numbers reserve Кабі…" at bounding box center [301, 9] width 610 height 19
click at [10, 8] on div at bounding box center [7, 9] width 11 height 9
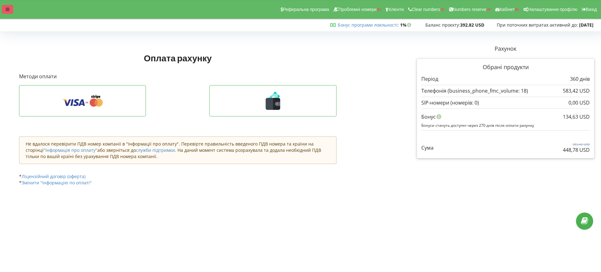
click at [11, 11] on div at bounding box center [7, 9] width 11 height 9
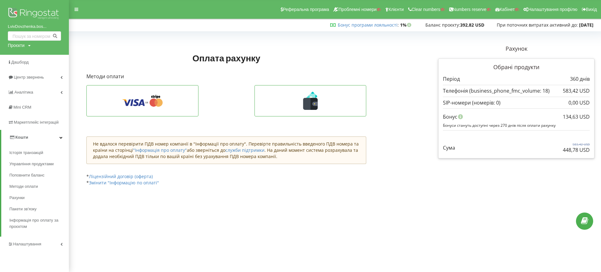
click at [111, 45] on div at bounding box center [226, 44] width 289 height 9
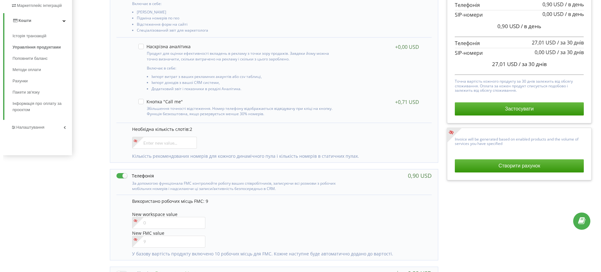
scroll to position [117, 0]
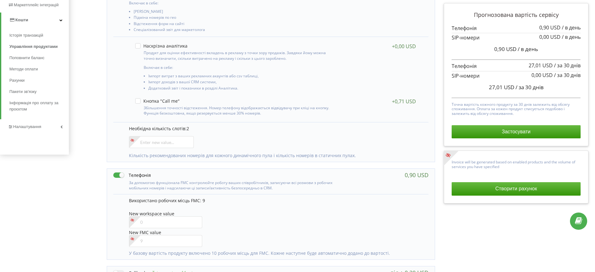
drag, startPoint x: 507, startPoint y: 186, endPoint x: 419, endPoint y: 141, distance: 98.9
click at [508, 187] on button "Створити рахунок" at bounding box center [516, 188] width 129 height 13
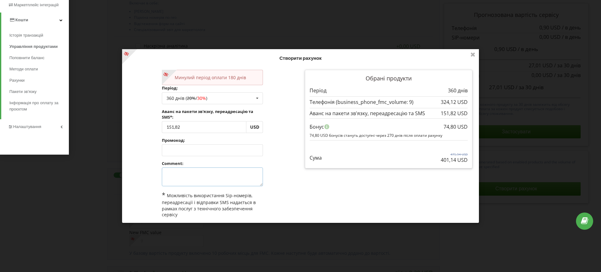
click at [204, 174] on textarea at bounding box center [212, 177] width 101 height 19
type textarea "акція"
click at [269, 175] on div "Минулий період оплати 180 днів Період: 360 днів ( 20% / 30% ) Поповнити баланс …" at bounding box center [212, 154] width 176 height 179
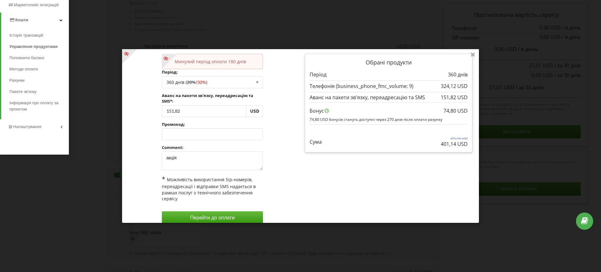
scroll to position [24, 0]
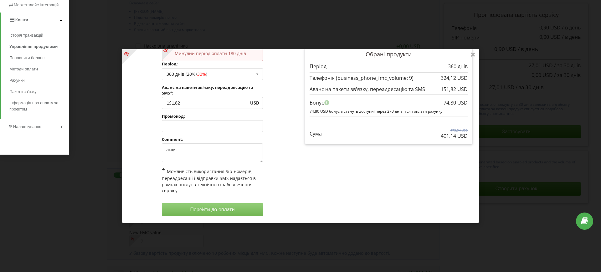
click at [230, 207] on button "Перейти до оплати" at bounding box center [212, 209] width 101 height 13
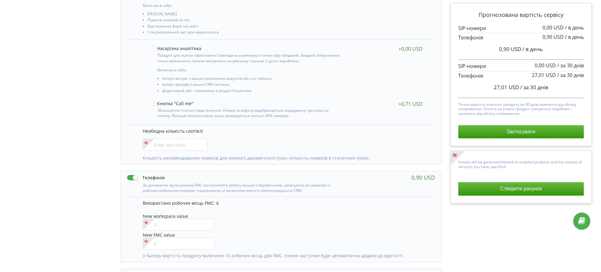
scroll to position [117, 0]
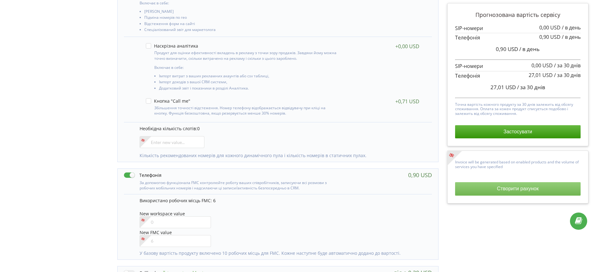
click at [501, 185] on button "Створити рахунок" at bounding box center [518, 188] width 126 height 13
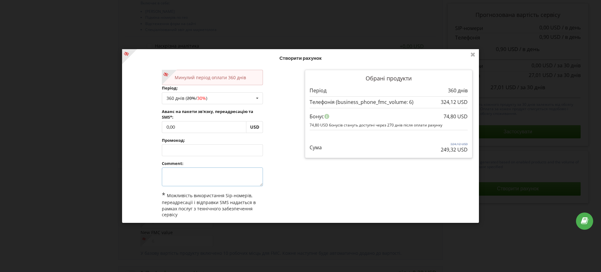
click at [191, 172] on textarea at bounding box center [212, 177] width 101 height 19
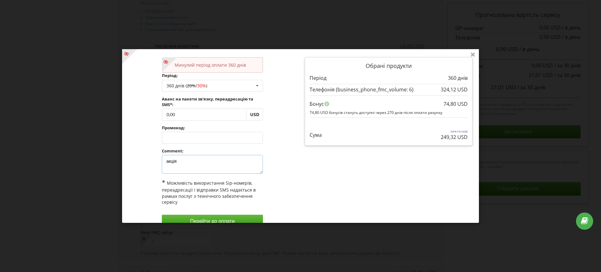
scroll to position [24, 0]
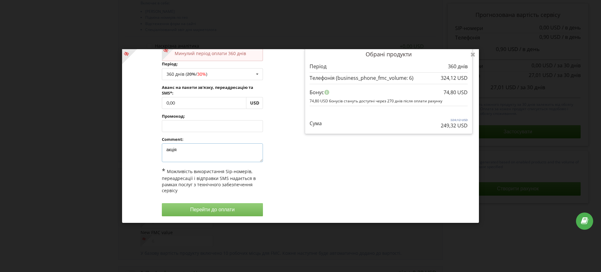
type textarea "акція"
click at [206, 213] on button "Перейти до оплати" at bounding box center [212, 209] width 101 height 13
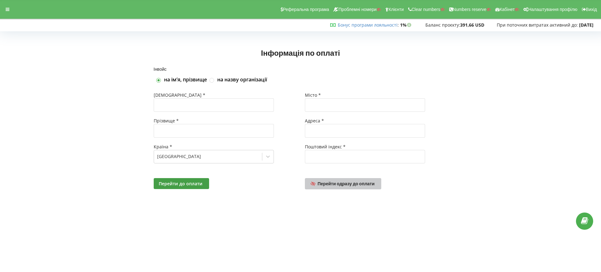
click at [353, 184] on span "Перейти одразу до оплати" at bounding box center [346, 183] width 57 height 5
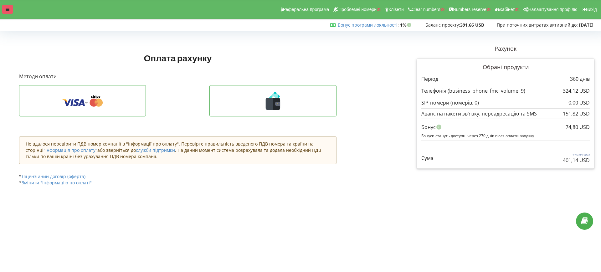
click at [3, 12] on div at bounding box center [7, 9] width 11 height 9
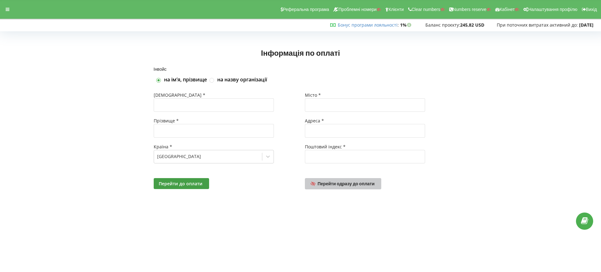
click at [333, 184] on span "Перейти одразу до оплати" at bounding box center [346, 183] width 57 height 5
click at [12, 7] on div at bounding box center [7, 9] width 11 height 9
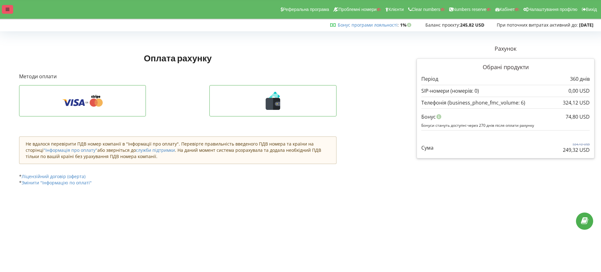
click at [3, 9] on div at bounding box center [7, 9] width 11 height 9
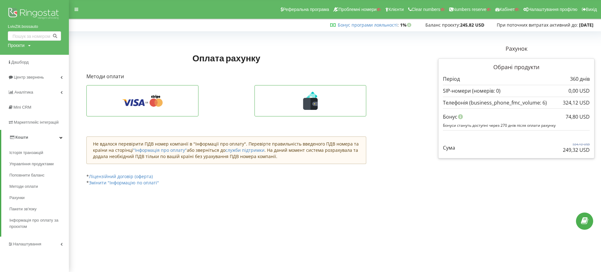
click at [25, 43] on div "Проєкти Пошук" at bounding box center [19, 45] width 23 height 6
click at [30, 53] on div "Пошук" at bounding box center [36, 59] width 56 height 20
drag, startPoint x: 23, startPoint y: 59, endPoint x: 31, endPoint y: 59, distance: 8.8
click at [23, 59] on input "text" at bounding box center [27, 58] width 31 height 9
paste input "[DOMAIN_NAME]"
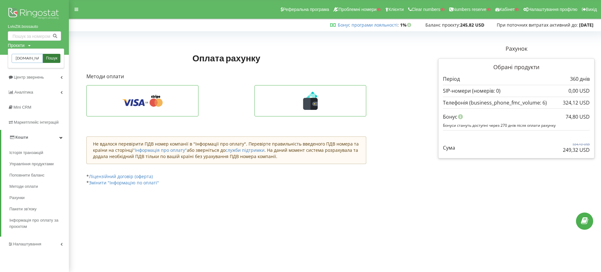
type input "[DOMAIN_NAME]"
click at [49, 58] on span "Пошук" at bounding box center [51, 59] width 11 height 6
click at [421, 184] on div "Оплата рахунку Рахунок Обрані продукти" at bounding box center [335, 118] width 528 height 156
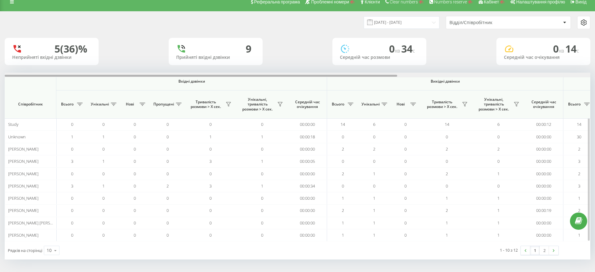
drag, startPoint x: 347, startPoint y: 76, endPoint x: 232, endPoint y: 94, distance: 116.3
click at [232, 94] on div "Вхідні дзвінки Вихідні дзвінки Всі дзвінки Співробітник Всього Унікальні Нові П…" at bounding box center [298, 157] width 586 height 169
click at [15, 0] on link at bounding box center [11, 1] width 11 height 9
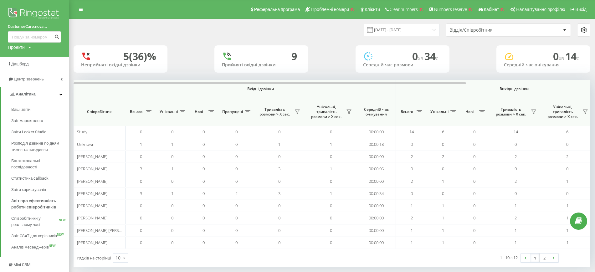
click at [28, 53] on div "CustomerCare.nova... Проекти Пошук" at bounding box center [34, 28] width 69 height 57
click at [21, 46] on div "Проекти" at bounding box center [16, 47] width 17 height 6
click at [27, 58] on input "text" at bounding box center [25, 56] width 31 height 9
paste input "ac-motors.kz"
type input "ac-motors.kz"
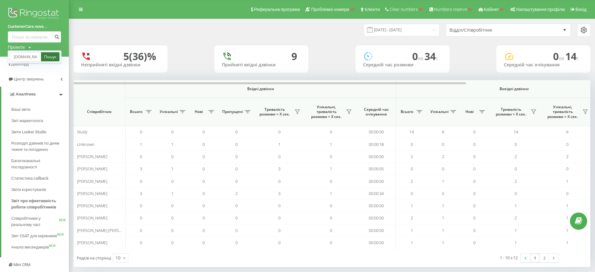
click at [49, 58] on link "Пошук" at bounding box center [50, 56] width 18 height 9
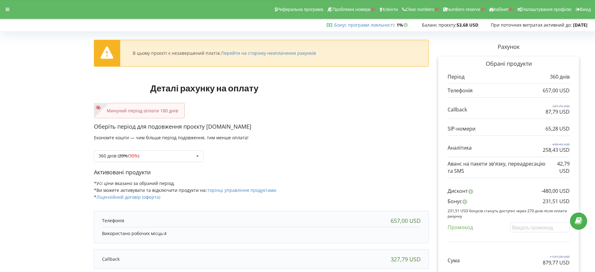
click at [357, 140] on div "Оберіть період для подовження проєкту [DOMAIN_NAME] Економте кошти — чим більше…" at bounding box center [261, 146] width 335 height 46
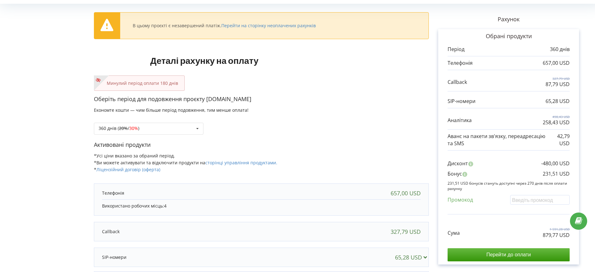
scroll to position [120, 0]
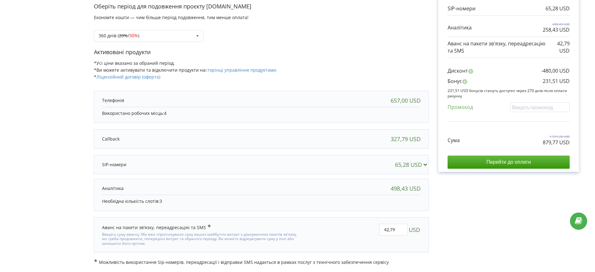
click at [492, 216] on div "Рахунок Обрані продукти Період 360 днів 657,00 USD 327,79 USD 87,79 USD 65,28 U…" at bounding box center [509, 89] width 160 height 352
click at [515, 208] on div "Рахунок Обрані продукти Період 360 днів 657,00 USD 327,79 USD 87,79 USD 65,28 U…" at bounding box center [509, 89] width 160 height 352
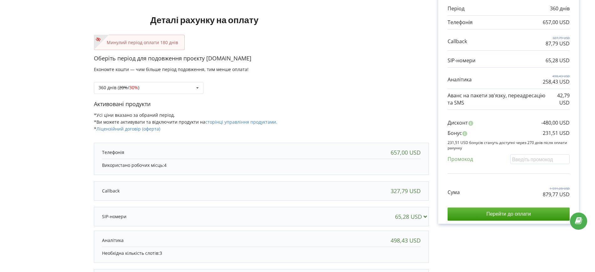
scroll to position [0, 0]
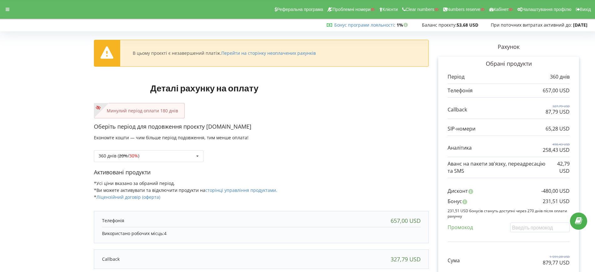
drag, startPoint x: 206, startPoint y: 127, endPoint x: 246, endPoint y: 127, distance: 39.2
click at [246, 127] on p "Оберіть період для подовження проєкту [DOMAIN_NAME]" at bounding box center [261, 127] width 335 height 8
copy p "[DOMAIN_NAME]"
click at [312, 133] on div "Оберіть період для подовження проєкту [DOMAIN_NAME] Економте кошти — чим більше…" at bounding box center [261, 146] width 335 height 46
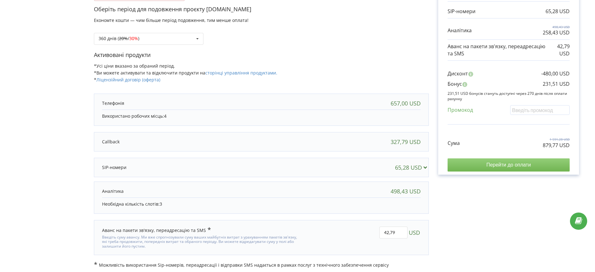
click at [501, 169] on input "Перейти до оплати" at bounding box center [509, 164] width 122 height 13
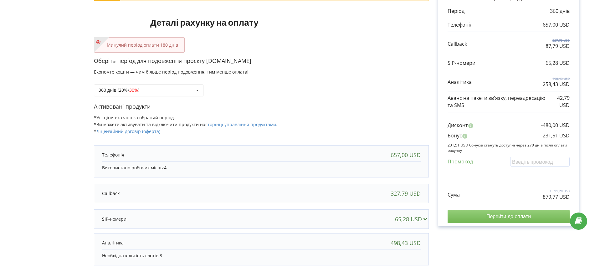
scroll to position [0, 0]
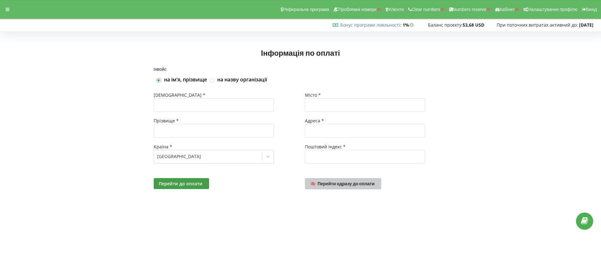
click at [353, 183] on span "Перейти одразу до оплати" at bounding box center [346, 183] width 57 height 5
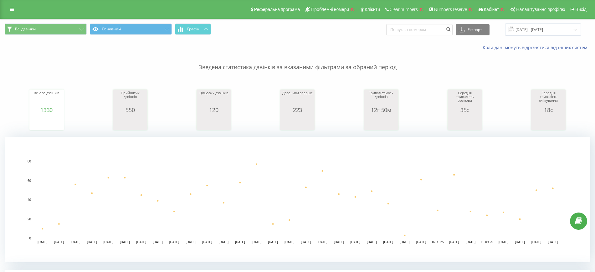
scroll to position [117, 0]
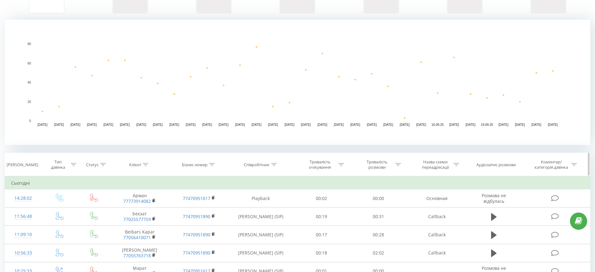
click at [398, 164] on icon at bounding box center [399, 164] width 6 height 3
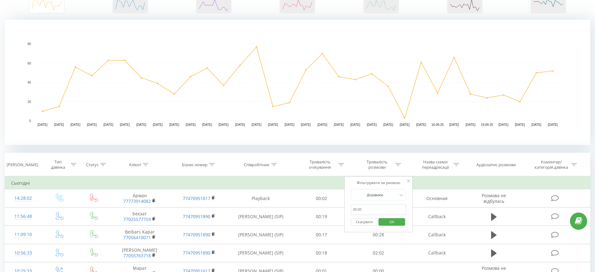
drag, startPoint x: 367, startPoint y: 208, endPoint x: 353, endPoint y: 209, distance: 14.1
click at [353, 209] on input "text" at bounding box center [378, 209] width 55 height 11
click at [365, 195] on div at bounding box center [375, 195] width 44 height 6
click at [357, 167] on div "Тривалість розмови" at bounding box center [378, 164] width 57 height 11
click at [397, 162] on div at bounding box center [399, 164] width 6 height 5
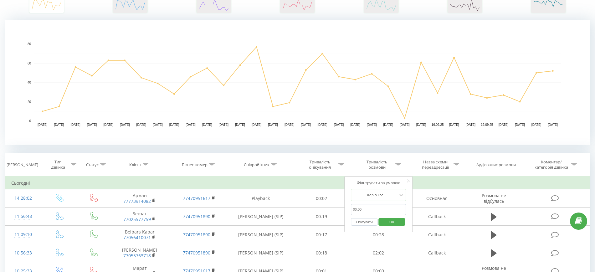
click at [374, 209] on input "text" at bounding box center [378, 209] width 55 height 11
click at [368, 194] on div at bounding box center [375, 195] width 44 height 6
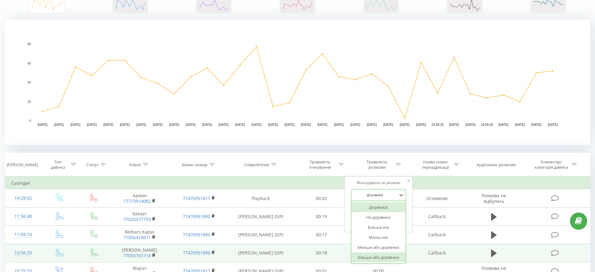
drag, startPoint x: 378, startPoint y: 255, endPoint x: 379, endPoint y: 252, distance: 3.5
click at [379, 255] on div "Більше або дорівнює" at bounding box center [379, 257] width 54 height 10
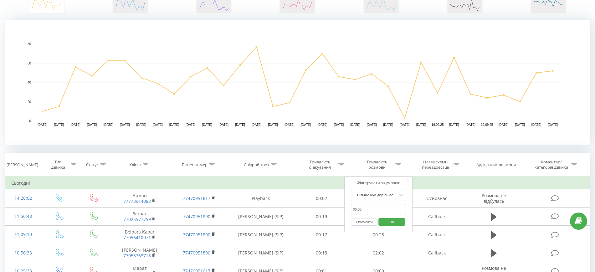
click at [378, 204] on input "text" at bounding box center [378, 209] width 55 height 11
type input "00:30"
click at [392, 219] on span "OK" at bounding box center [392, 222] width 18 height 10
